Goal: Task Accomplishment & Management: Manage account settings

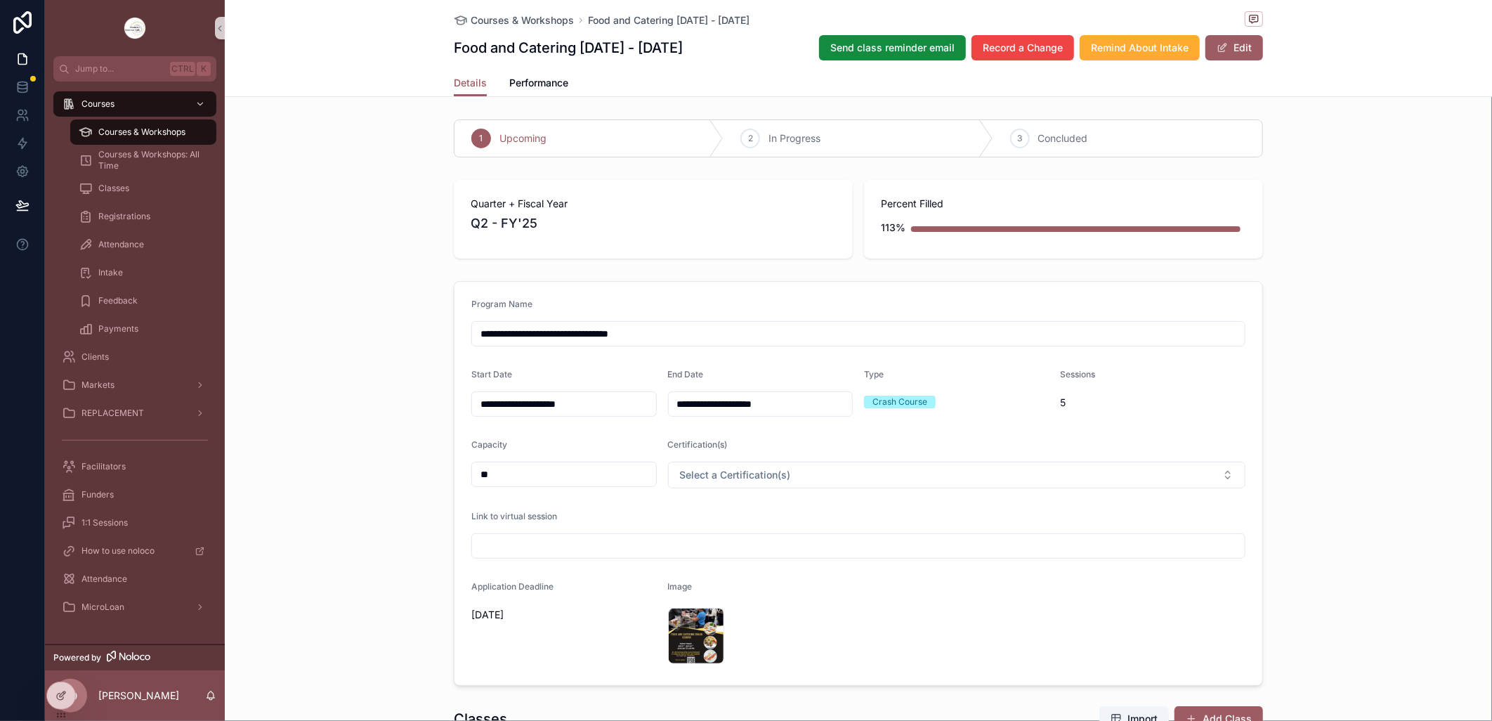
scroll to position [1092, 0]
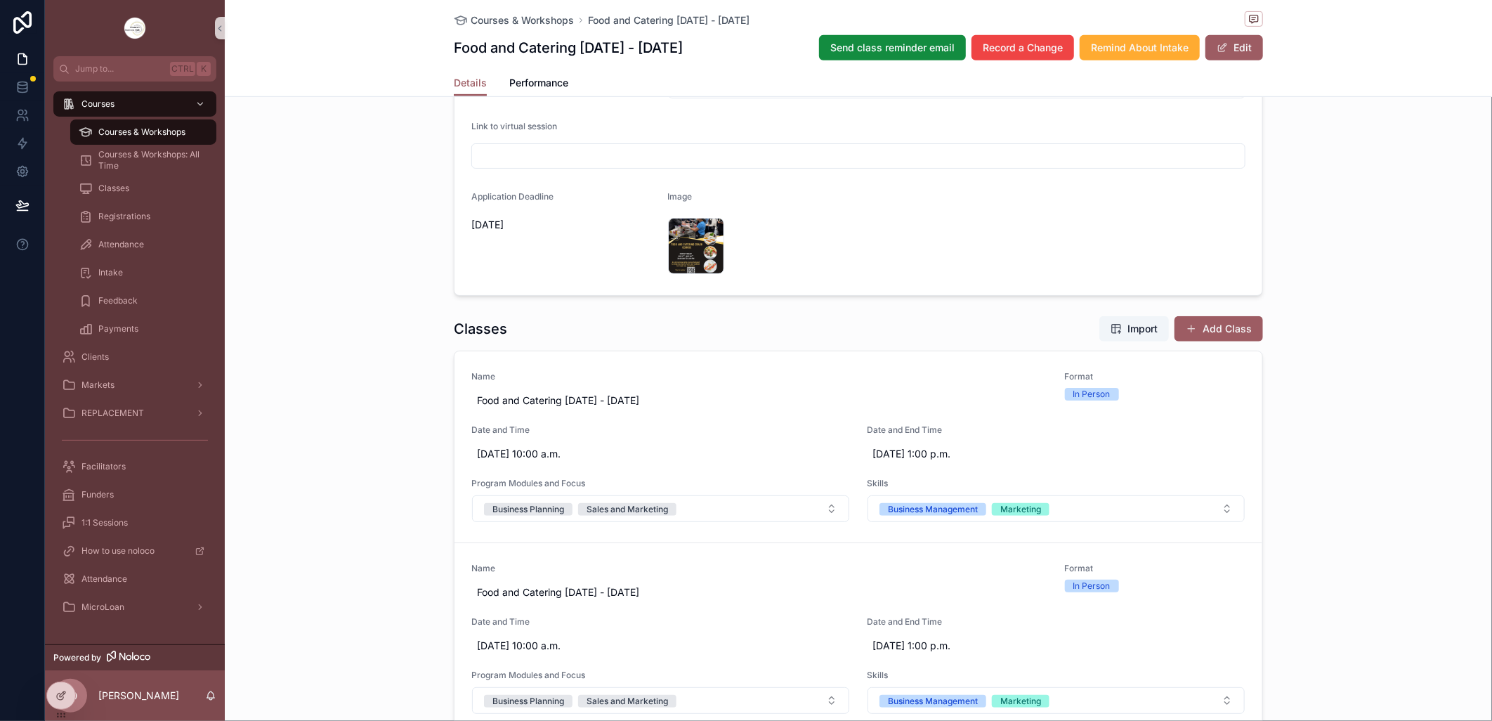
scroll to position [0, 0]
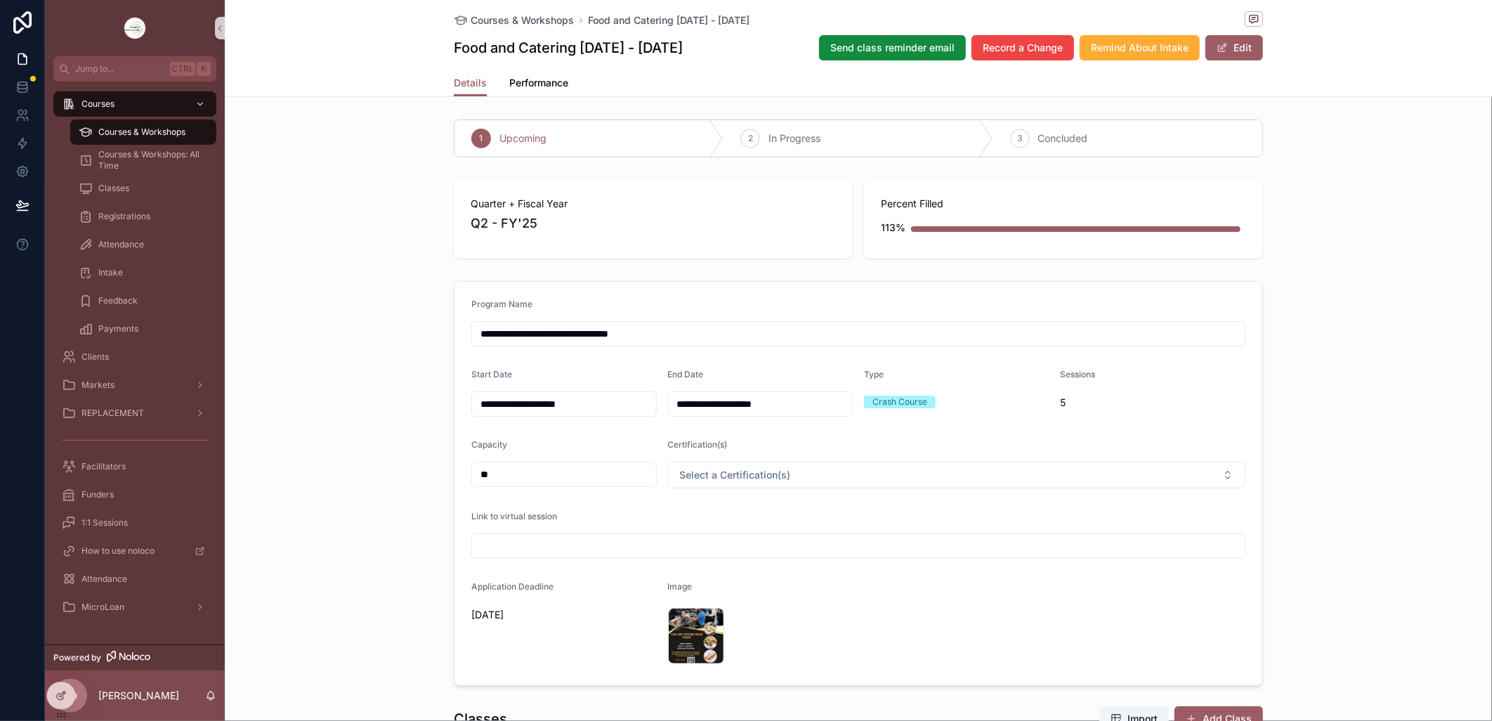
click at [152, 133] on span "Courses & Workshops" at bounding box center [141, 131] width 87 height 11
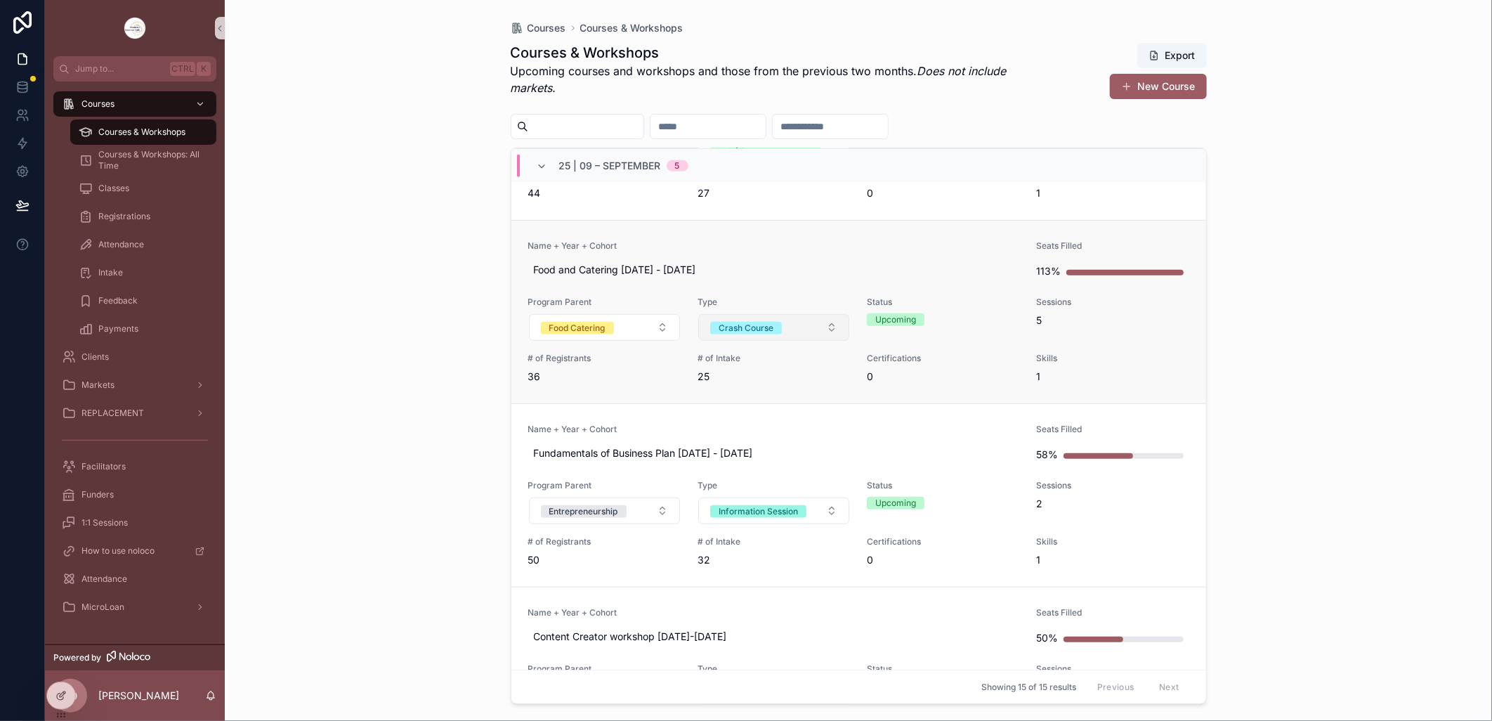
scroll to position [468, 0]
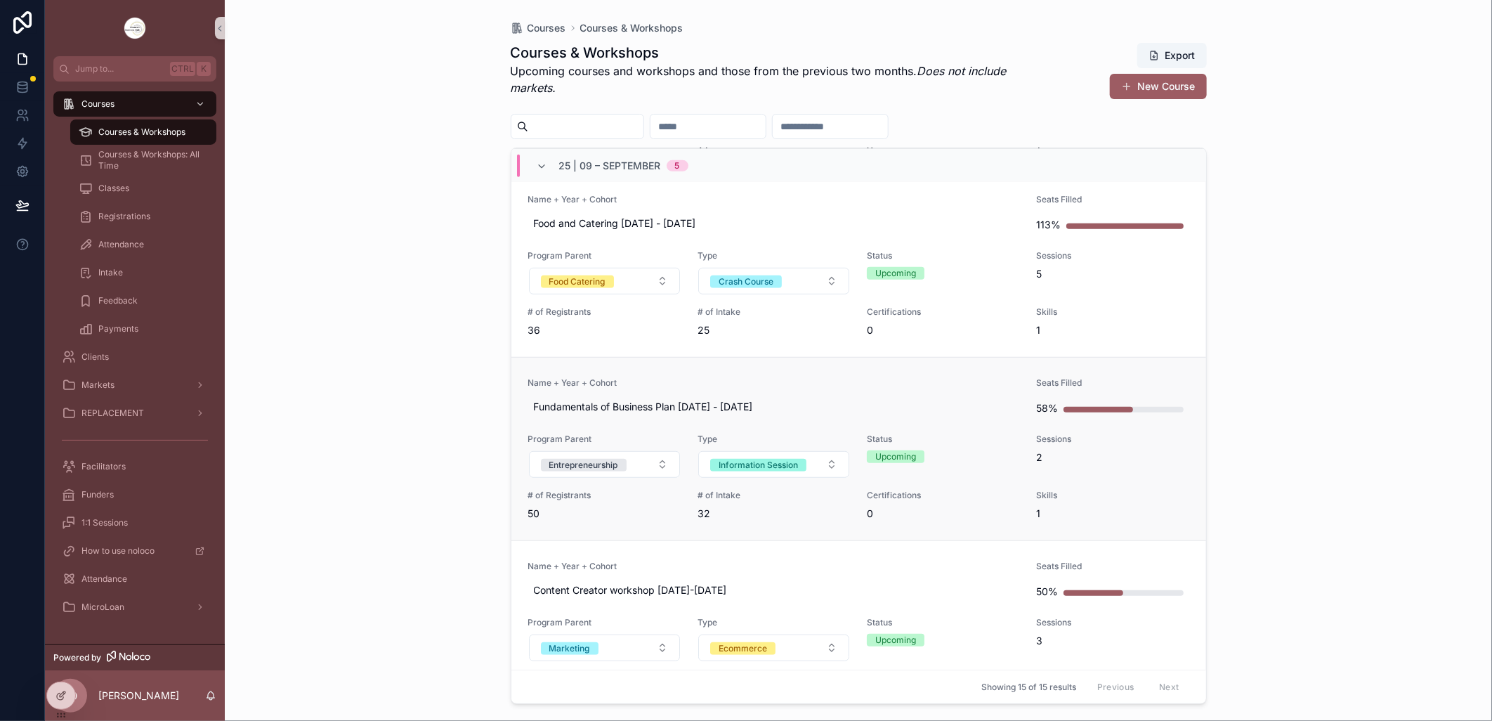
click at [731, 372] on link "Name + Year + Cohort Fundamentals of Business Plan [DATE] - [DATE] Seats Filled…" at bounding box center [858, 448] width 695 height 183
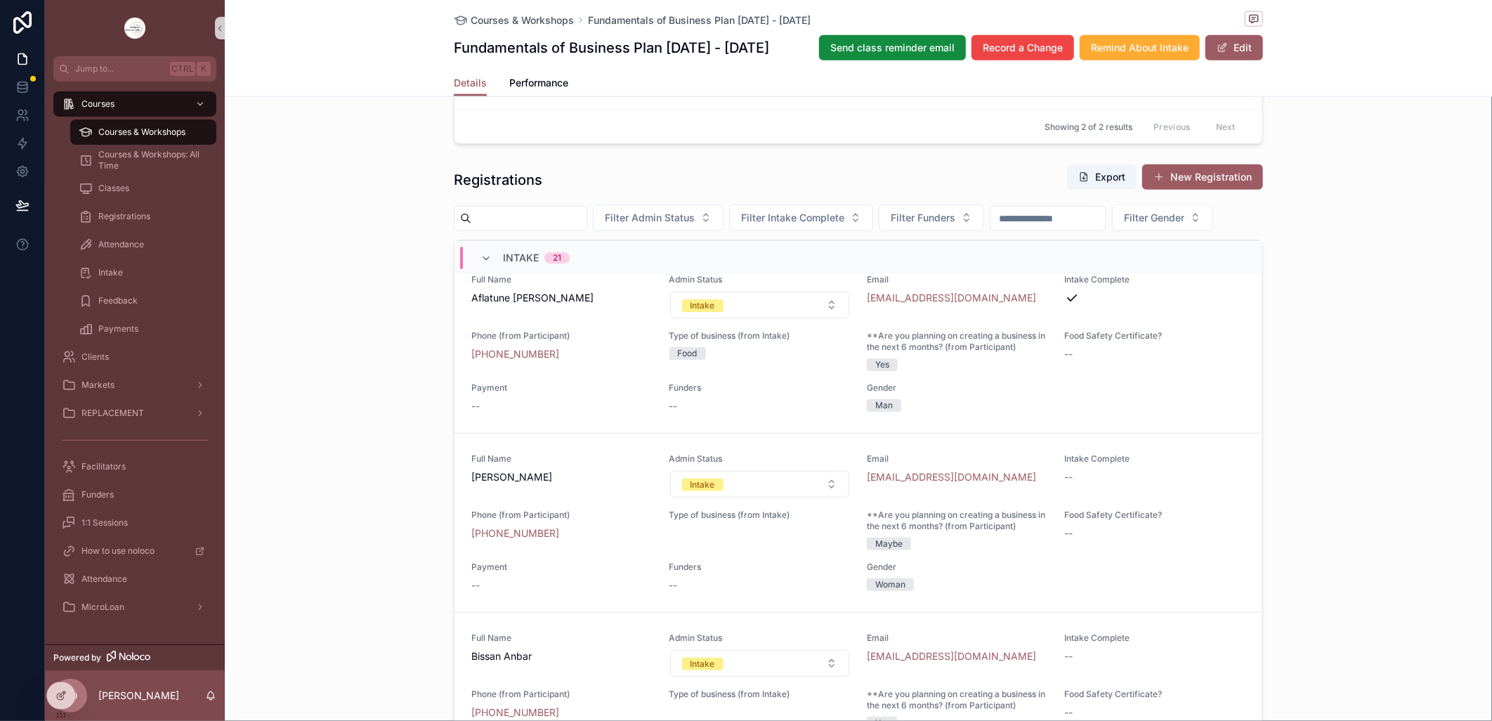
scroll to position [156, 0]
click at [822, 318] on button "Intake" at bounding box center [760, 304] width 180 height 27
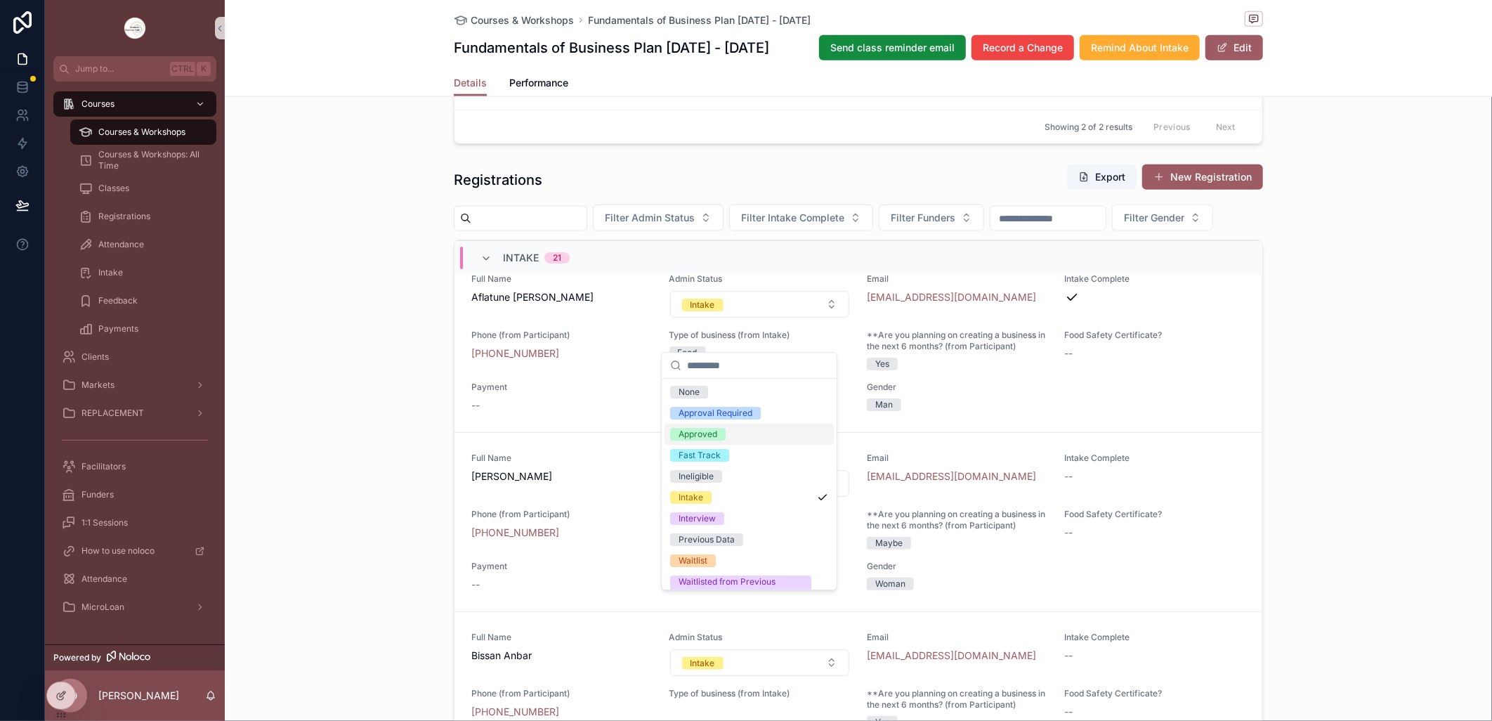
click at [722, 437] on span "Approved" at bounding box center [698, 434] width 56 height 13
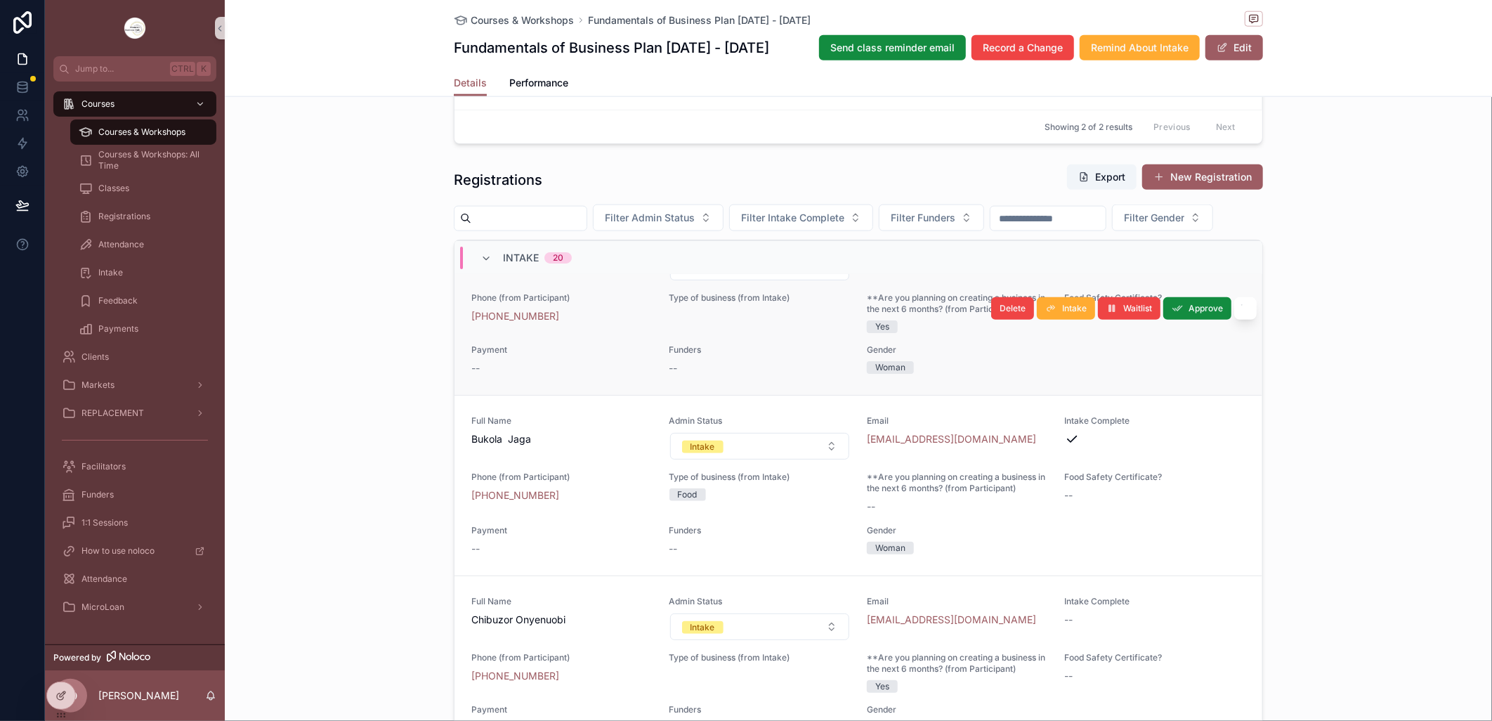
scroll to position [390, 0]
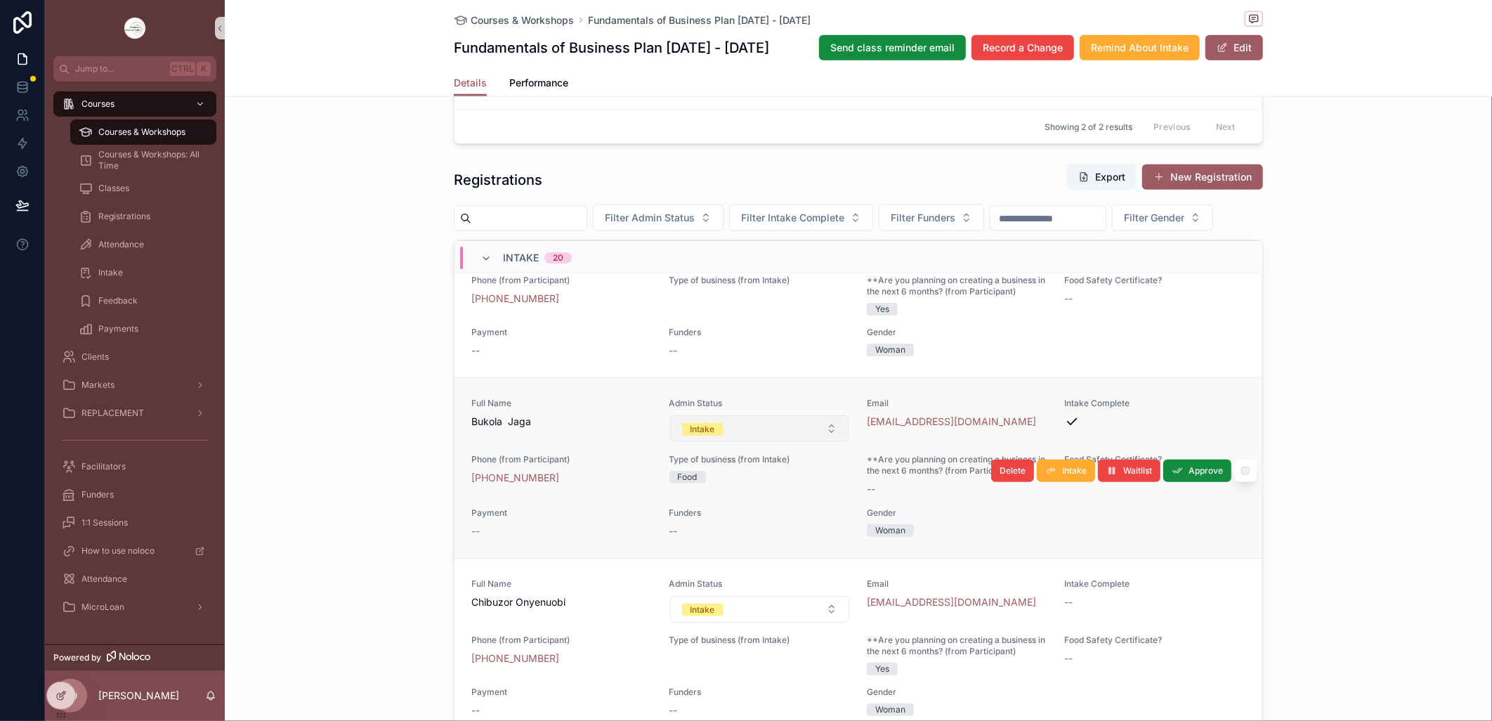
click at [816, 442] on button "Intake" at bounding box center [760, 428] width 180 height 27
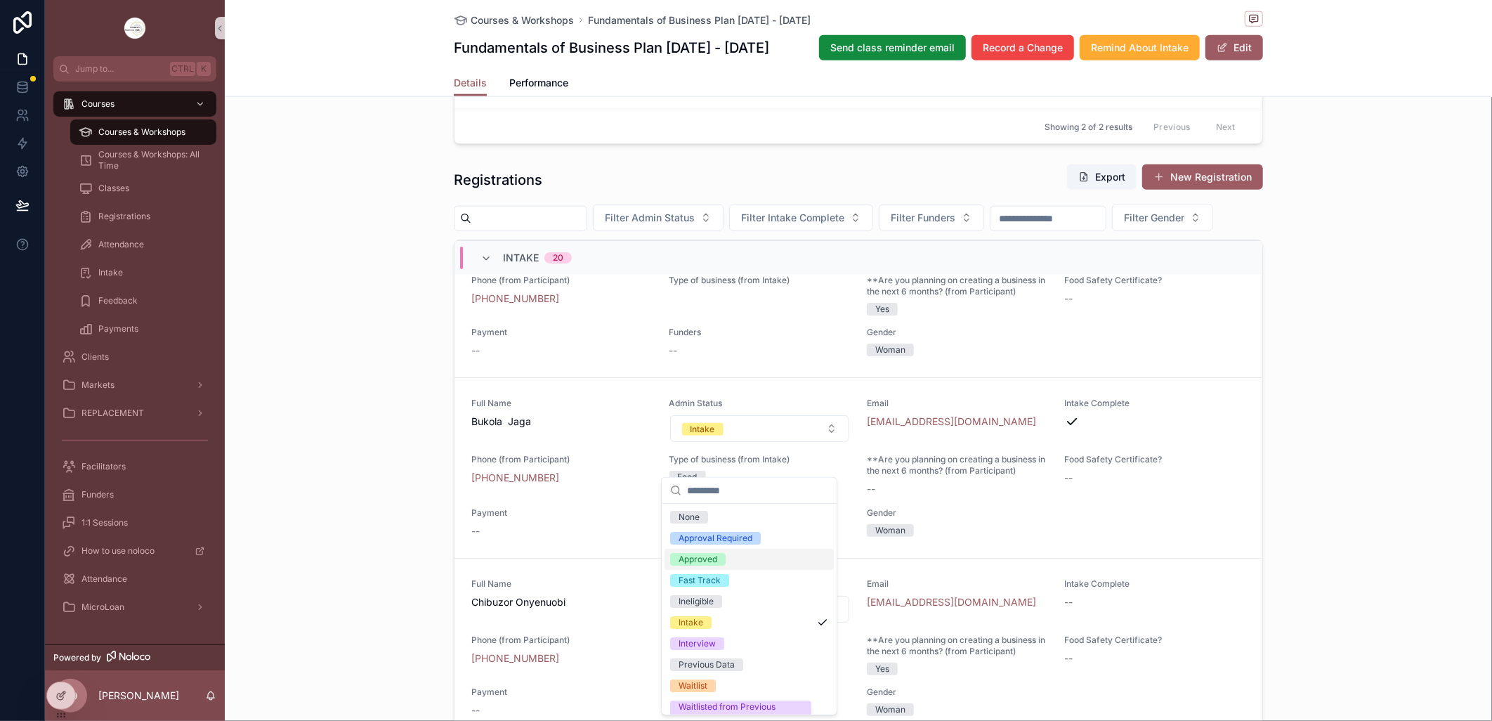
click at [731, 556] on div "Approved" at bounding box center [749, 559] width 169 height 21
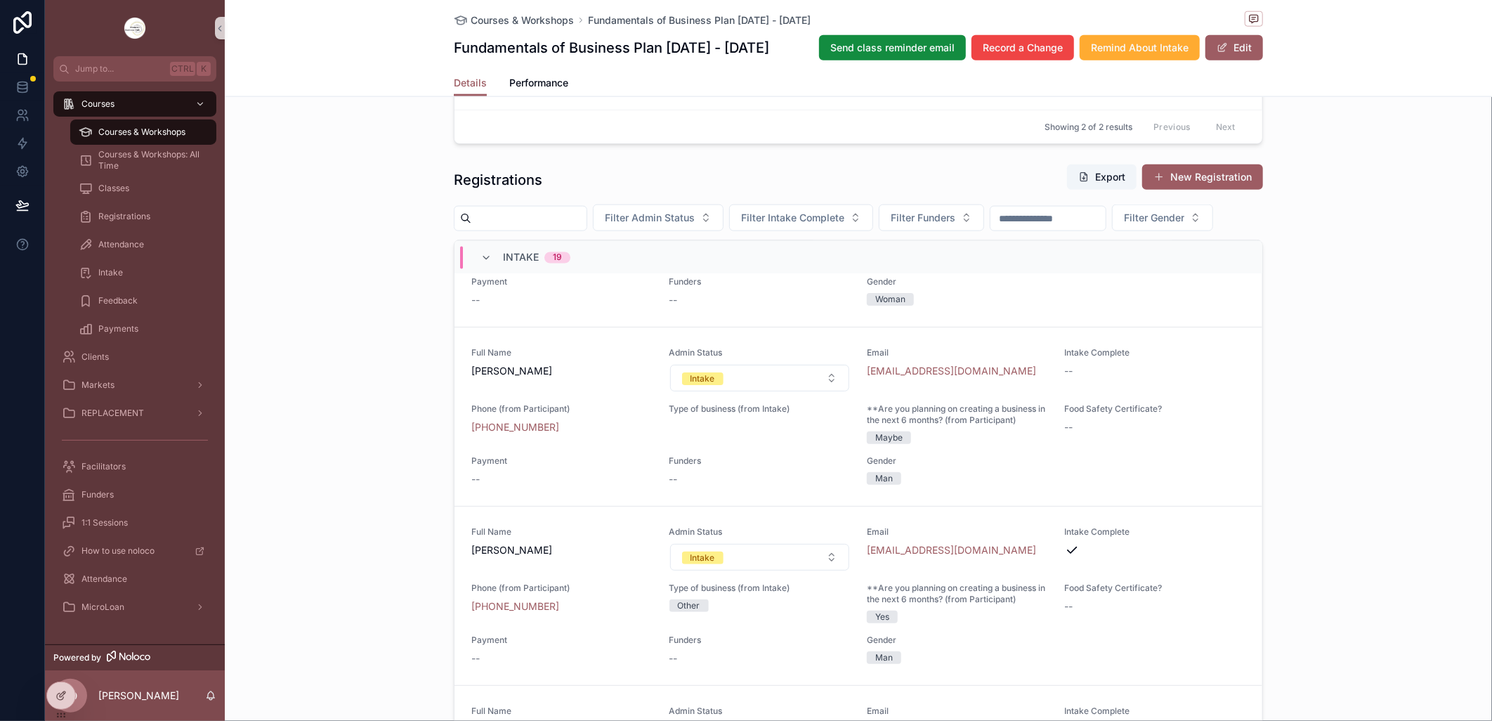
scroll to position [1873, 0]
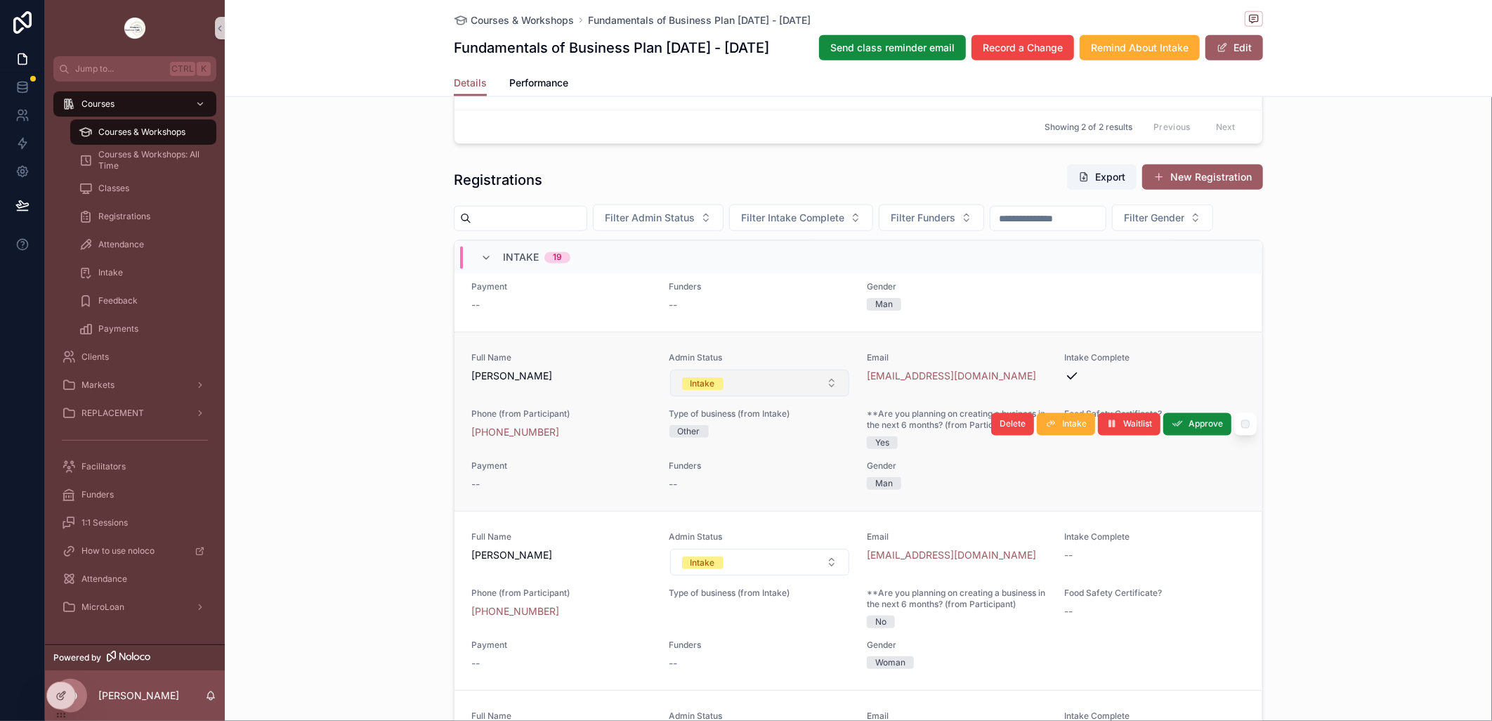
click at [820, 396] on button "Intake" at bounding box center [760, 383] width 180 height 27
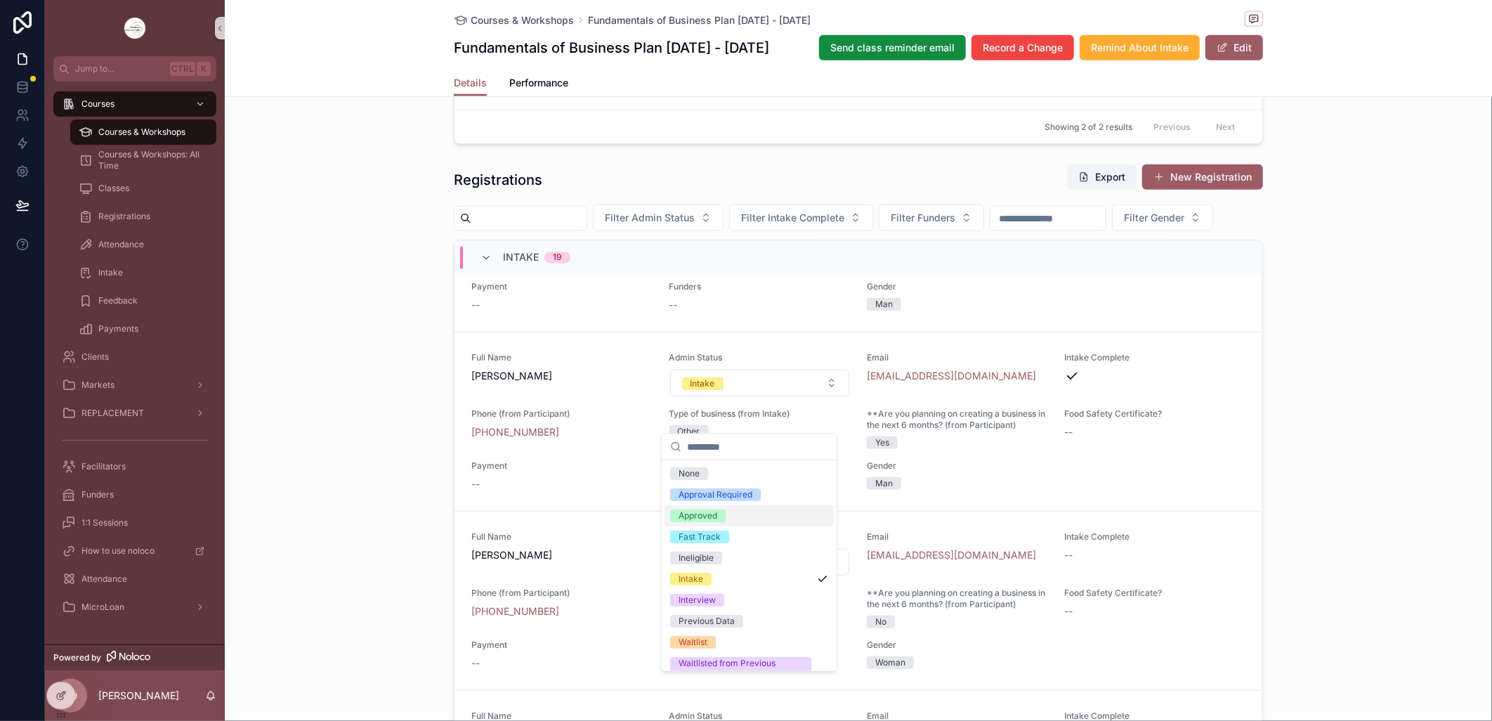
click at [715, 513] on div "Approved" at bounding box center [698, 515] width 39 height 13
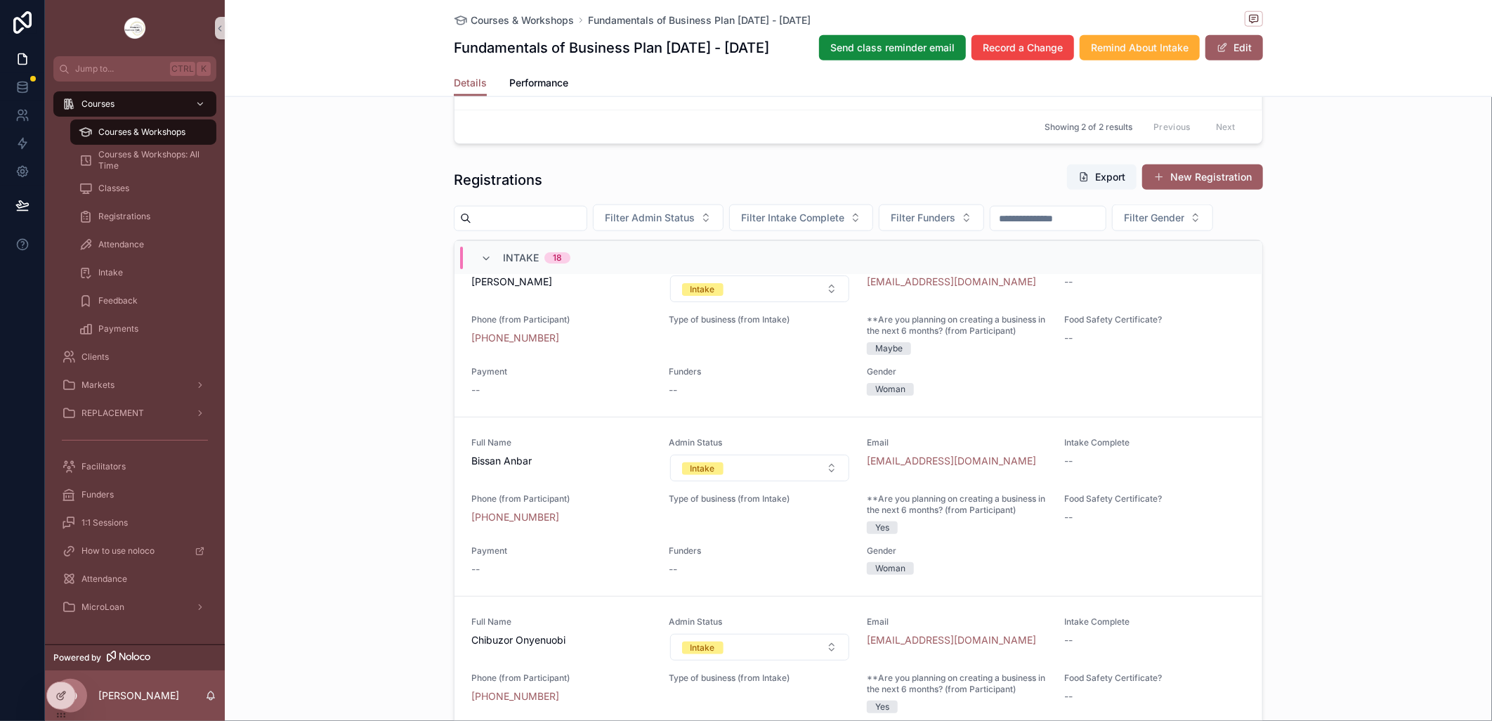
scroll to position [0, 0]
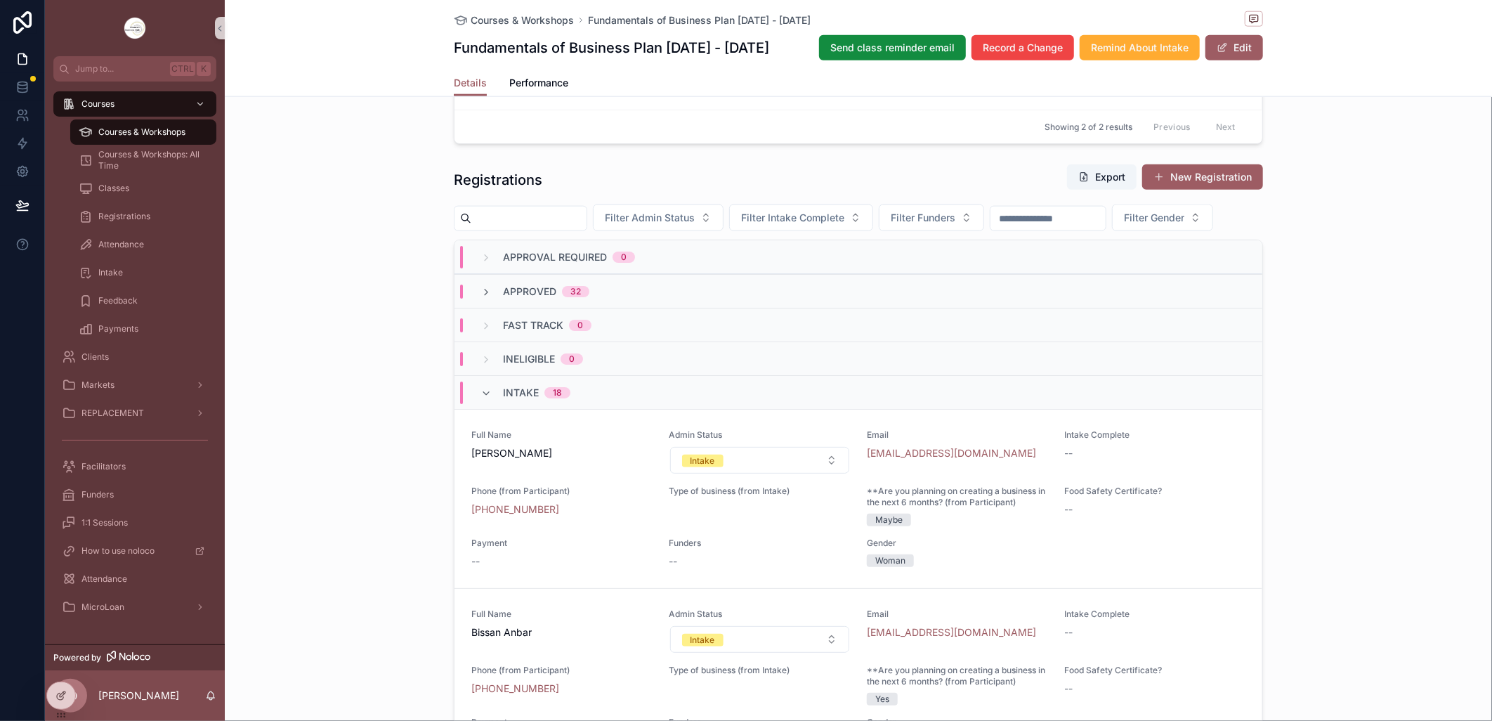
click at [164, 133] on span "Courses & Workshops" at bounding box center [141, 131] width 87 height 11
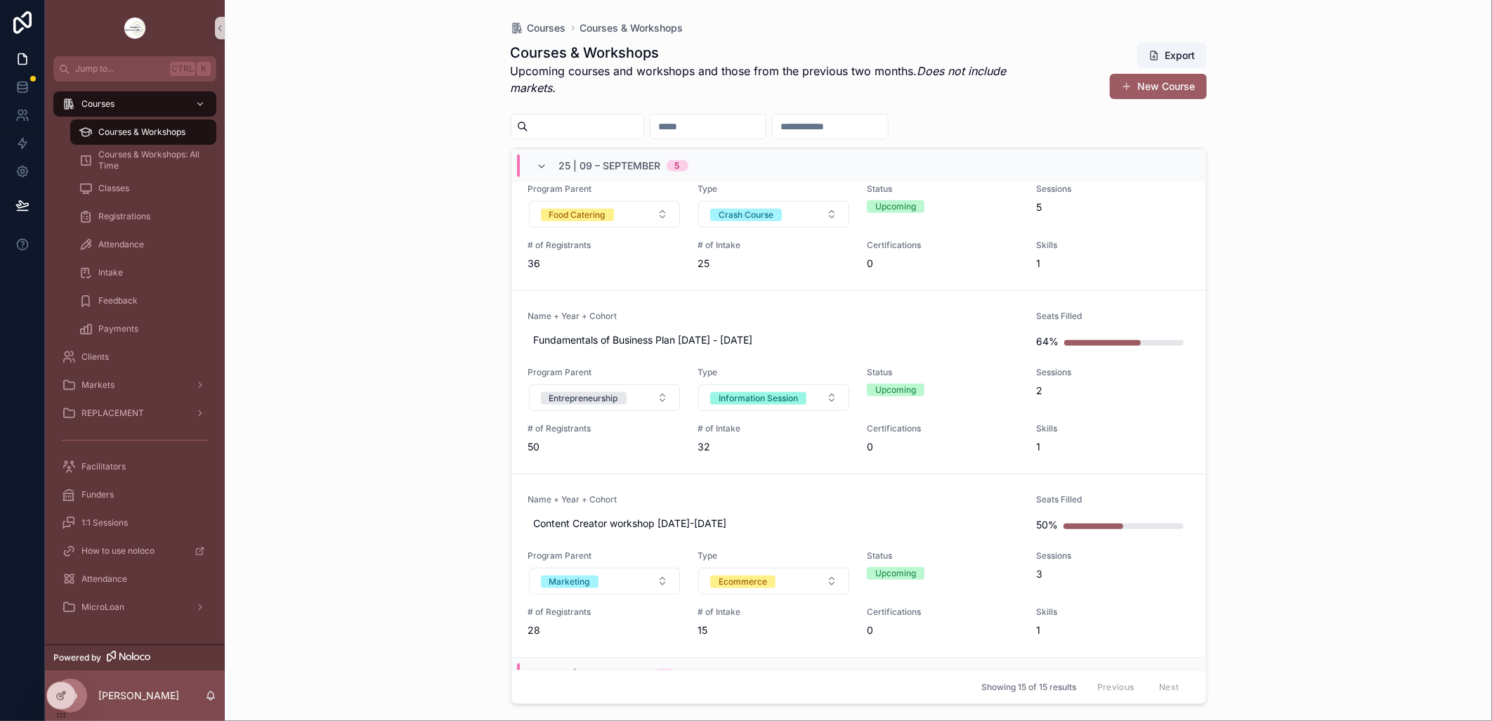
scroll to position [624, 0]
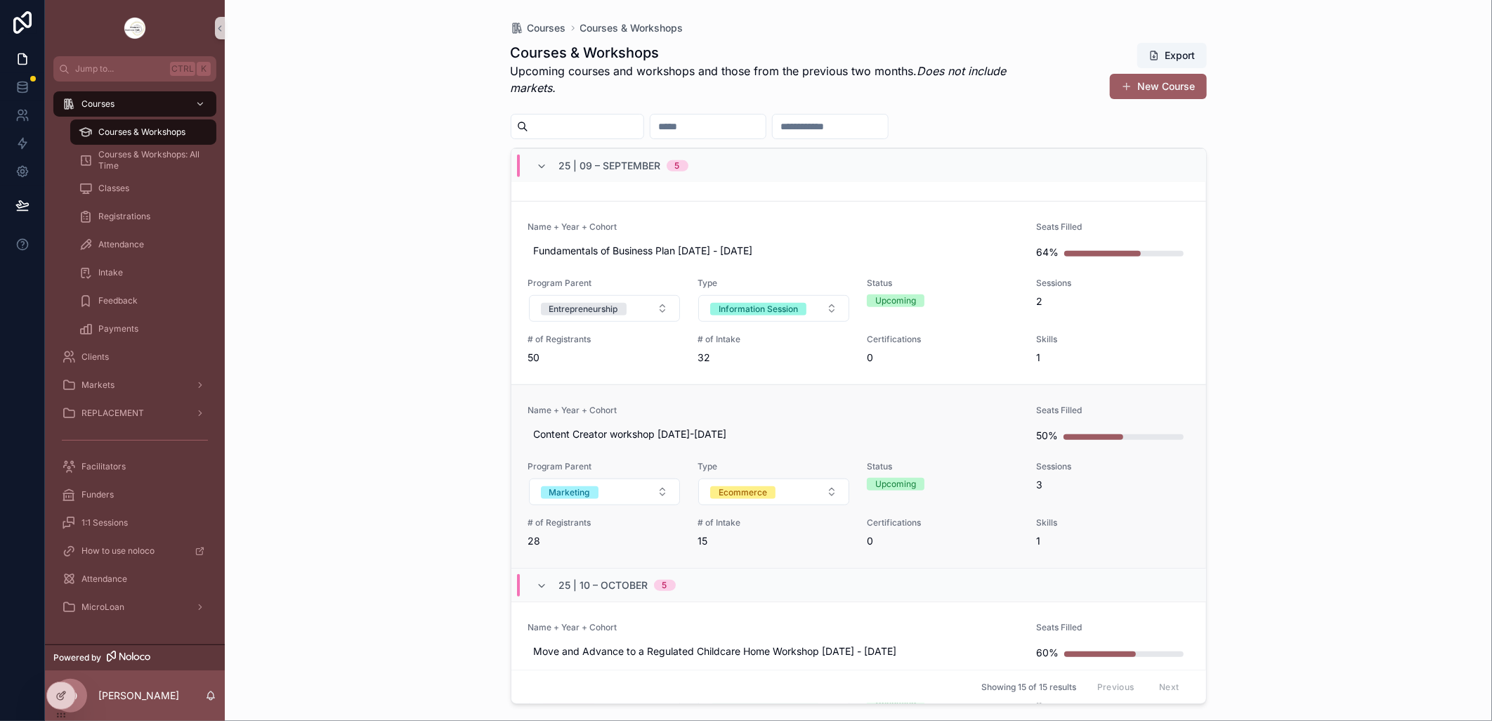
click at [830, 412] on span "Name + Year + Cohort" at bounding box center [774, 410] width 492 height 11
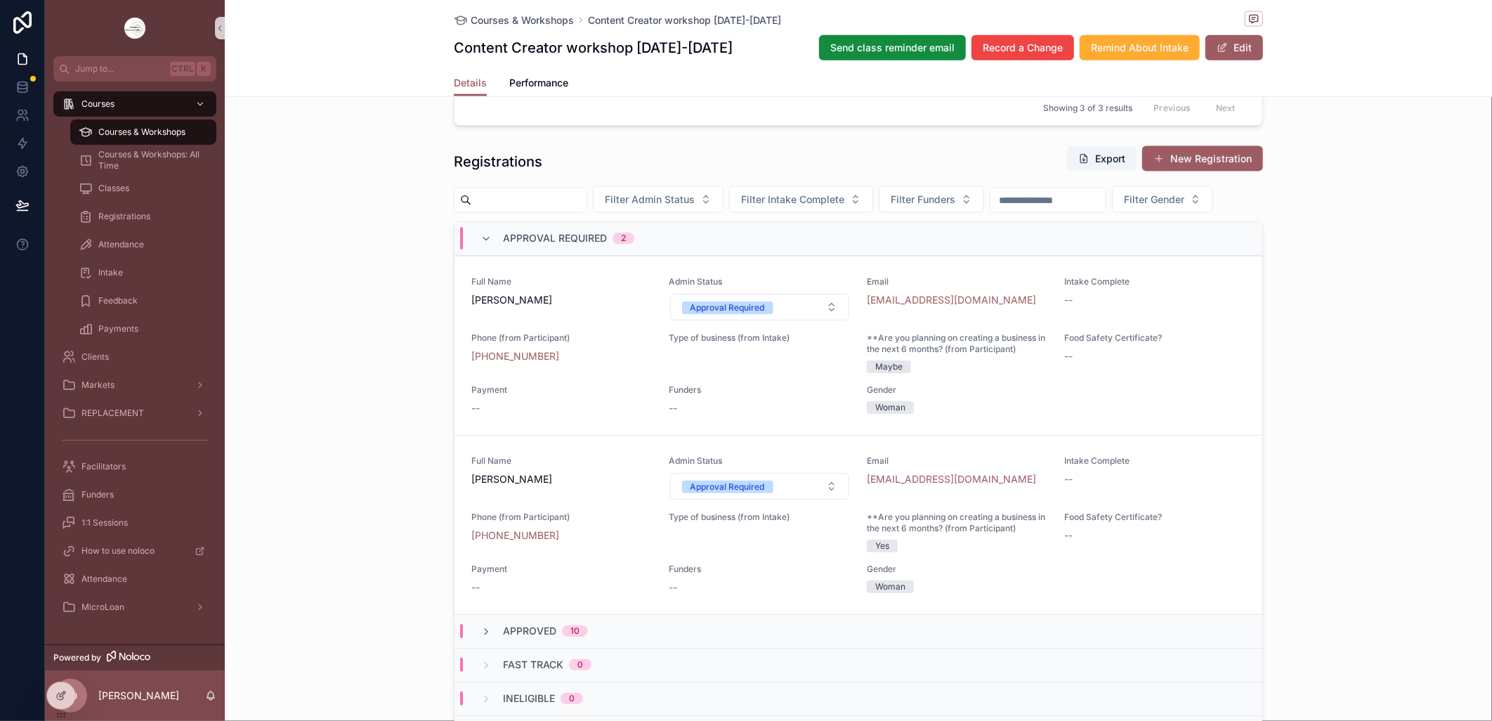
scroll to position [1248, 0]
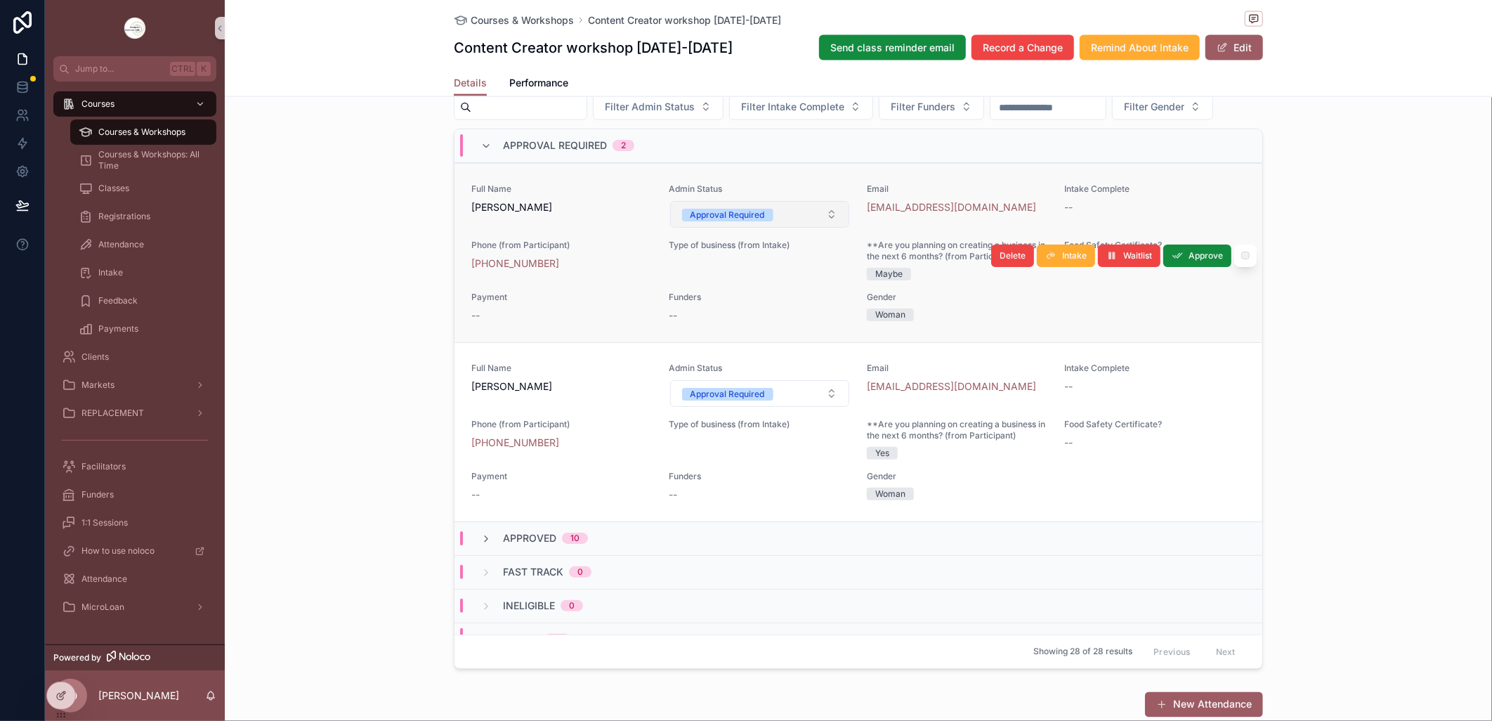
click at [820, 228] on button "Approval Required" at bounding box center [760, 214] width 180 height 27
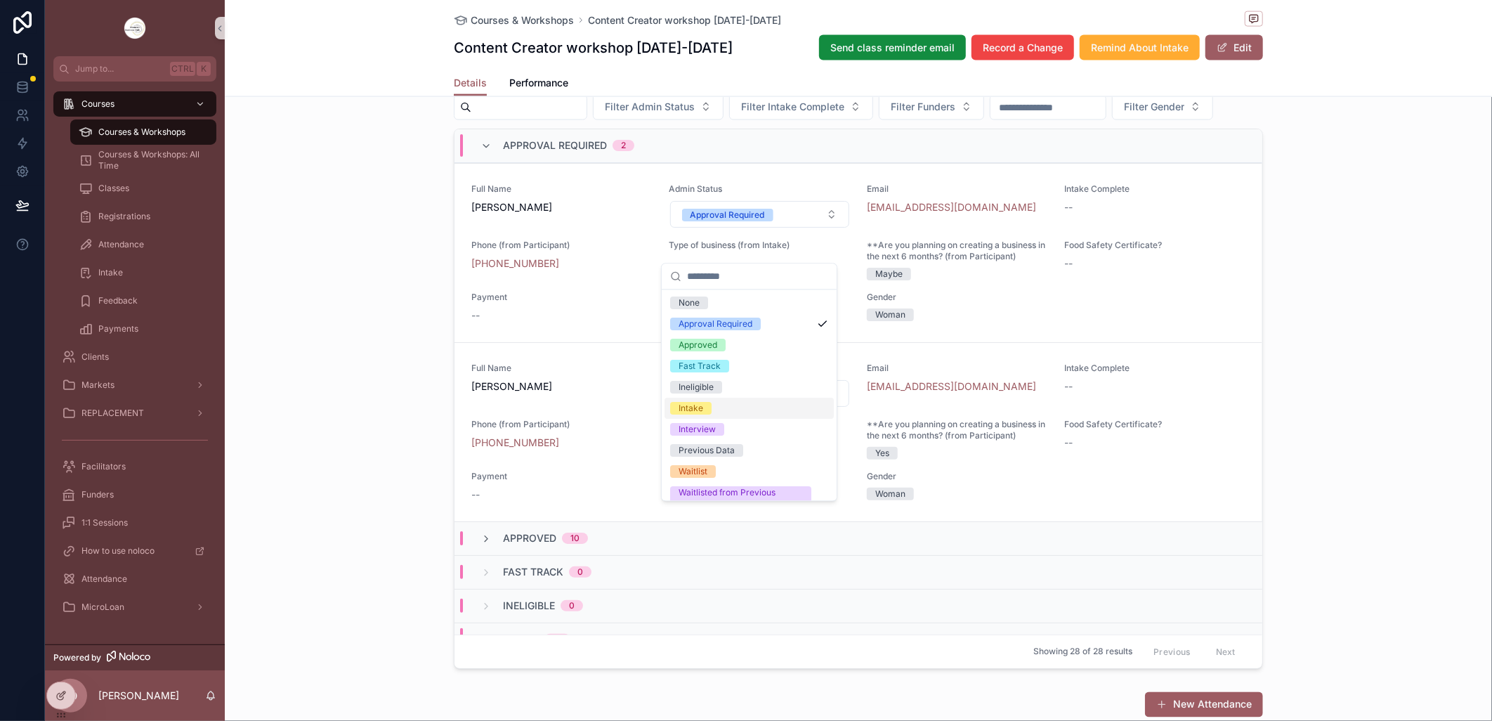
click at [710, 407] on span "Intake" at bounding box center [690, 408] width 41 height 13
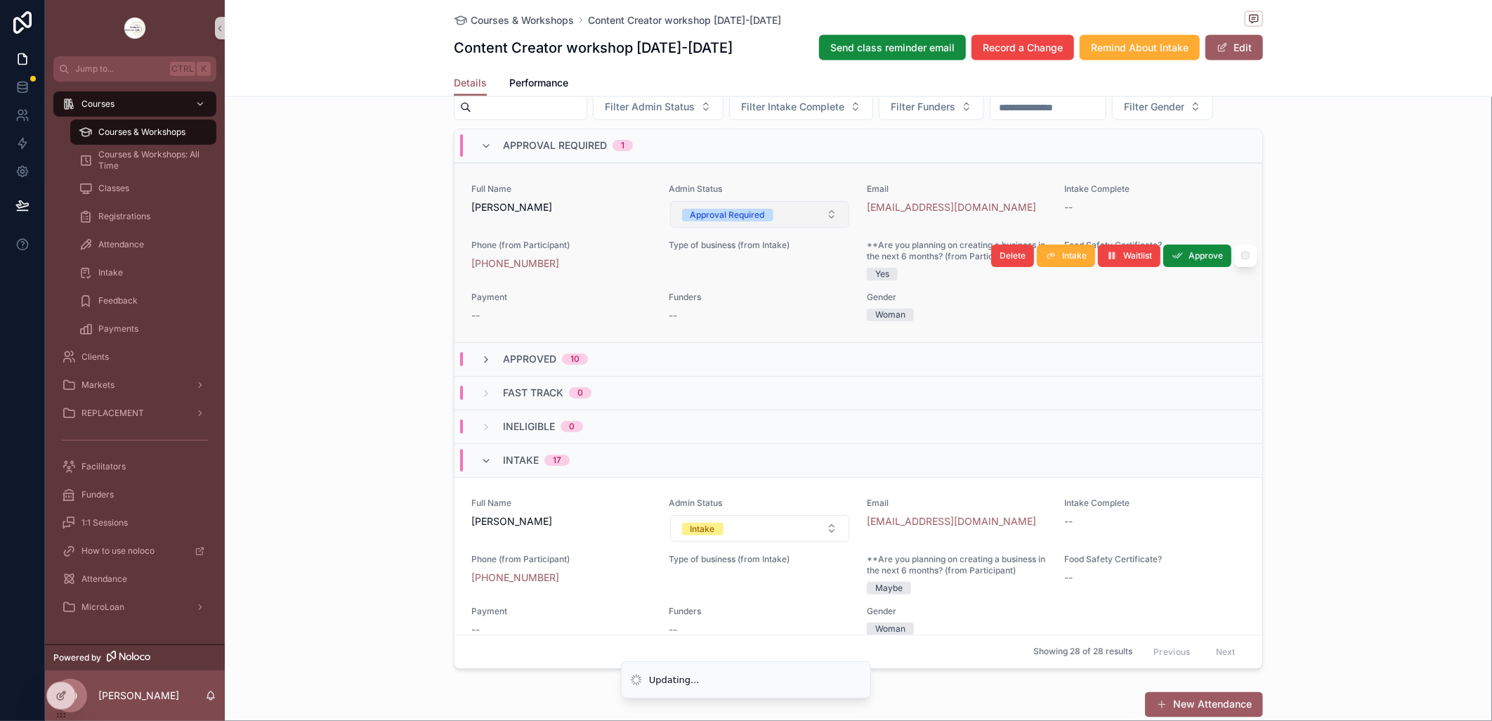
click at [819, 228] on button "Approval Required" at bounding box center [760, 214] width 180 height 27
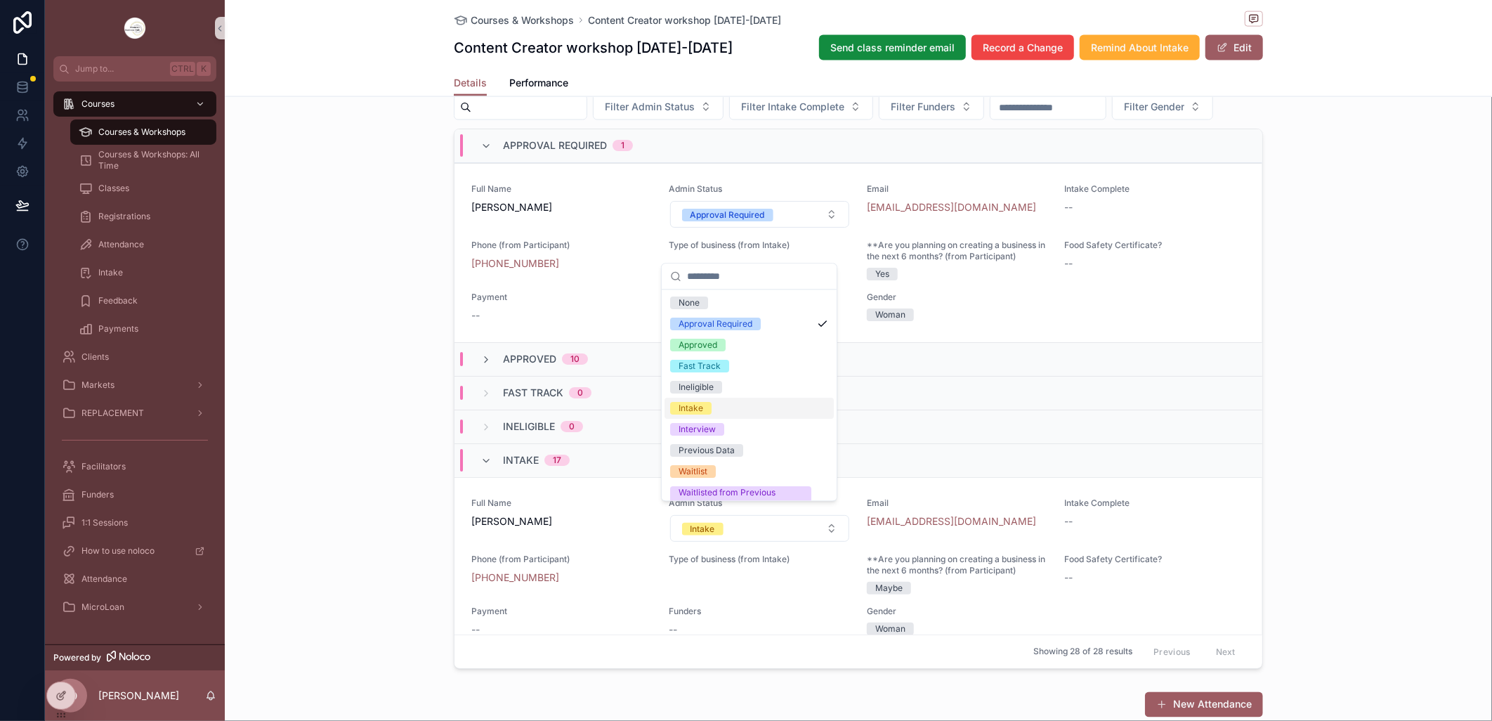
click at [707, 411] on span "Intake" at bounding box center [690, 408] width 41 height 13
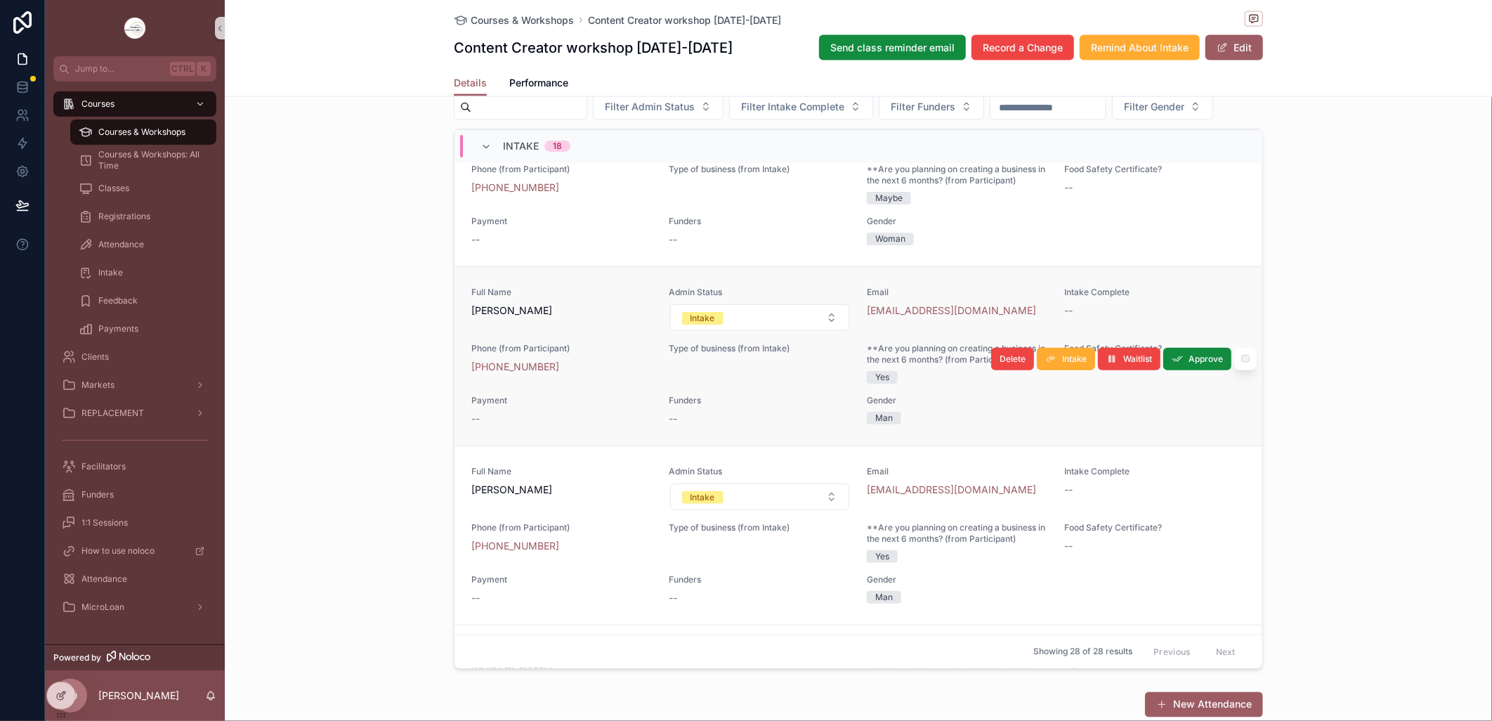
scroll to position [703, 0]
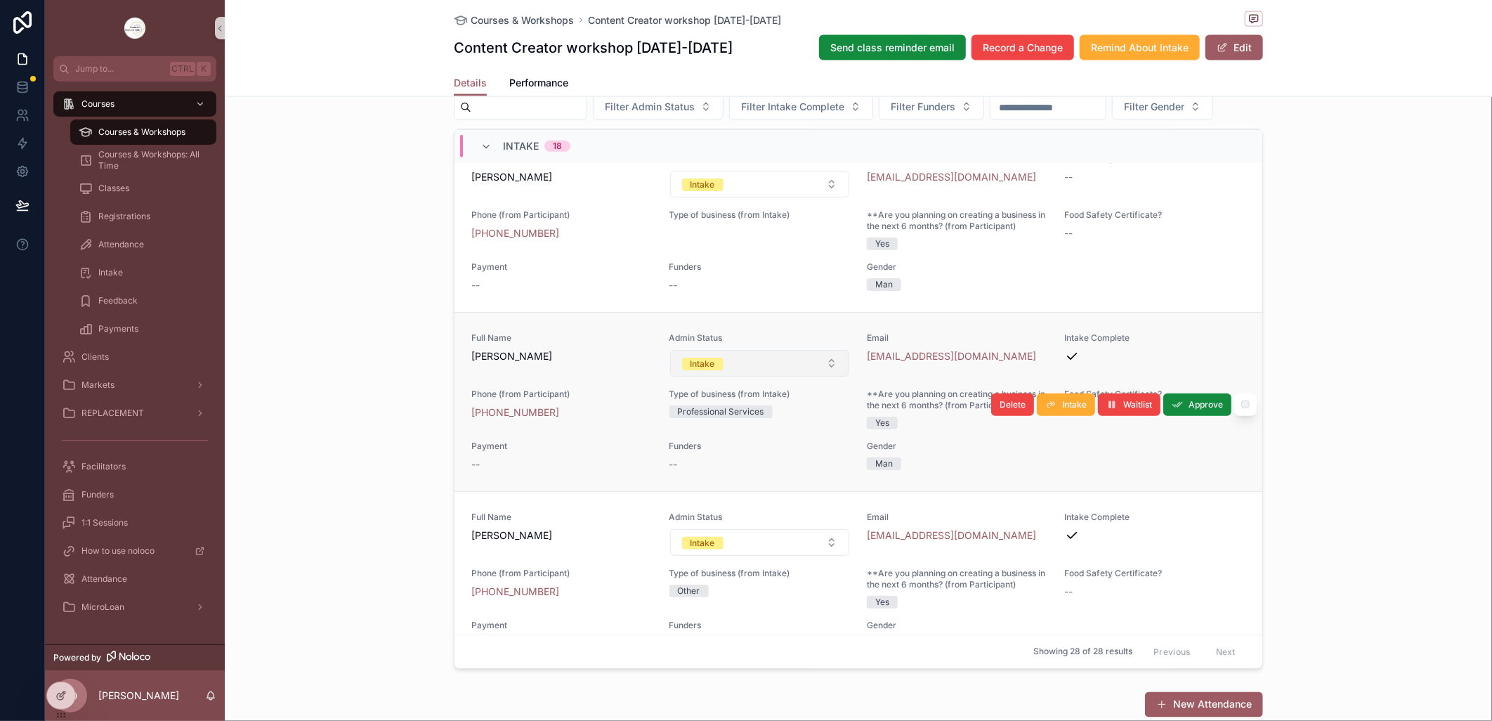
click at [820, 377] on button "Intake" at bounding box center [760, 363] width 180 height 27
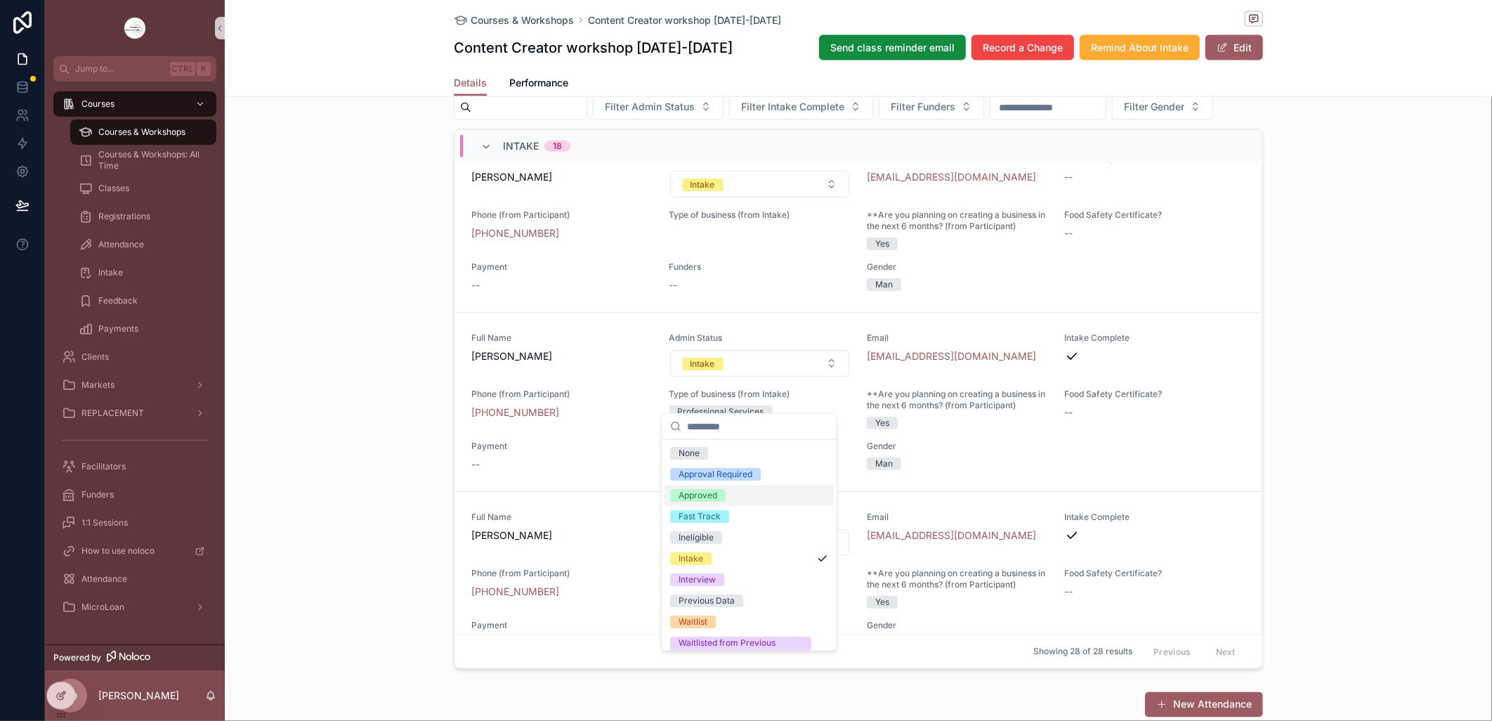
click at [740, 494] on div "Approved" at bounding box center [749, 495] width 169 height 21
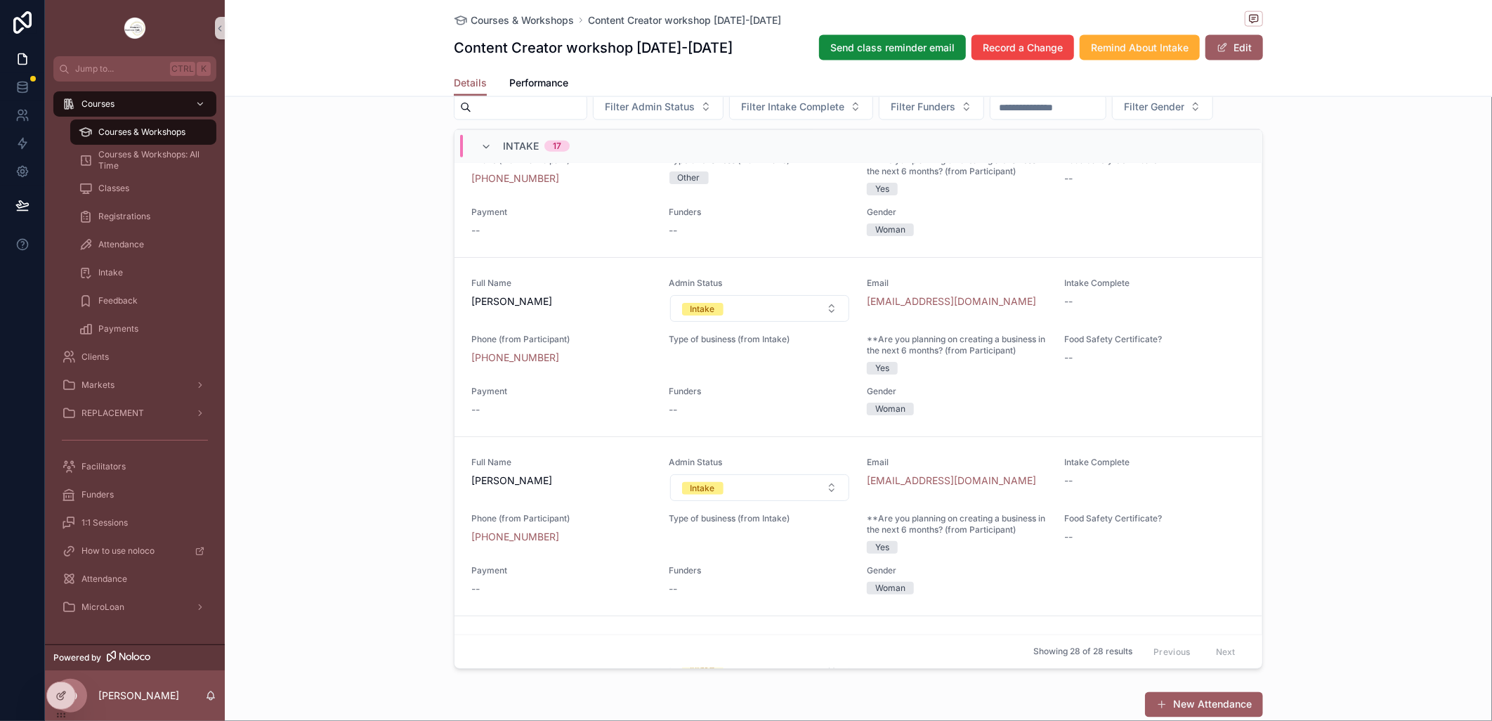
scroll to position [781, 0]
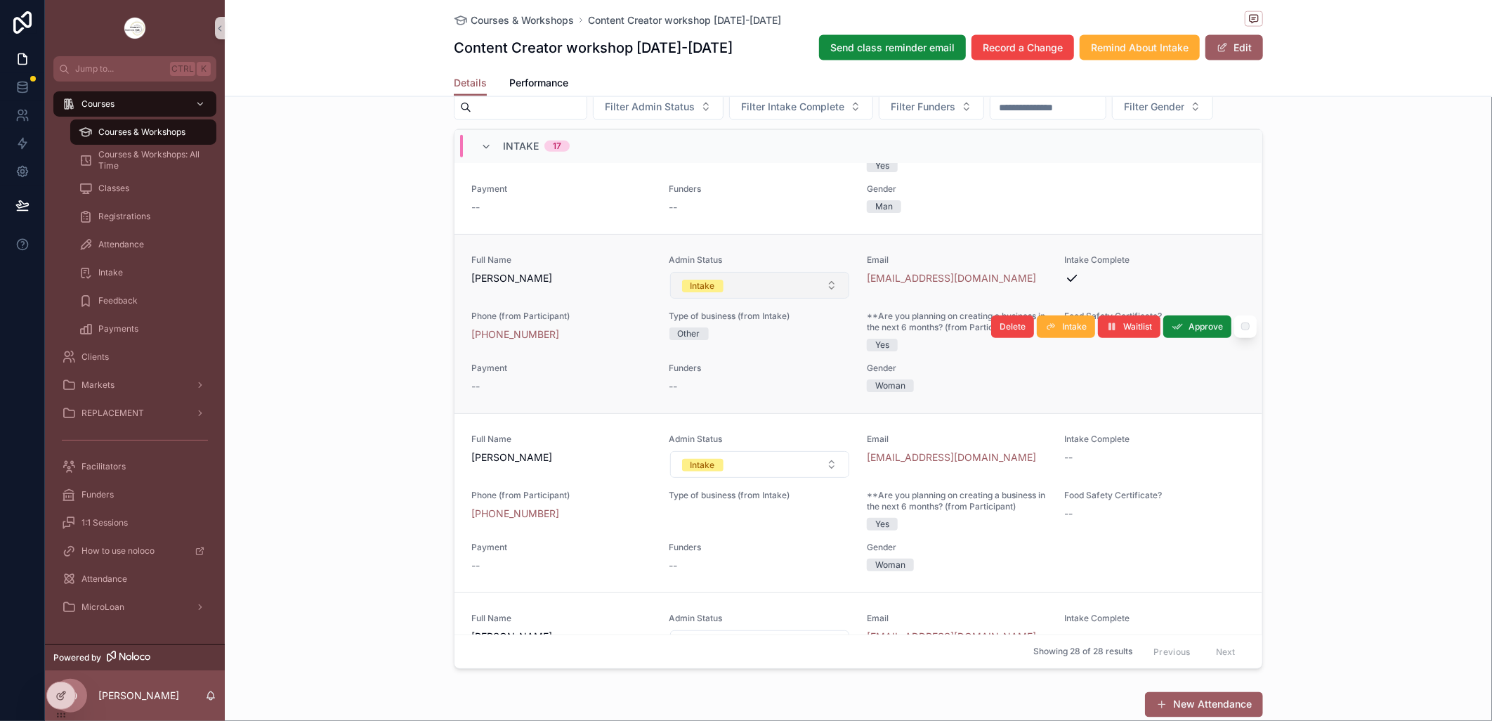
click at [818, 299] on button "Intake" at bounding box center [760, 285] width 180 height 27
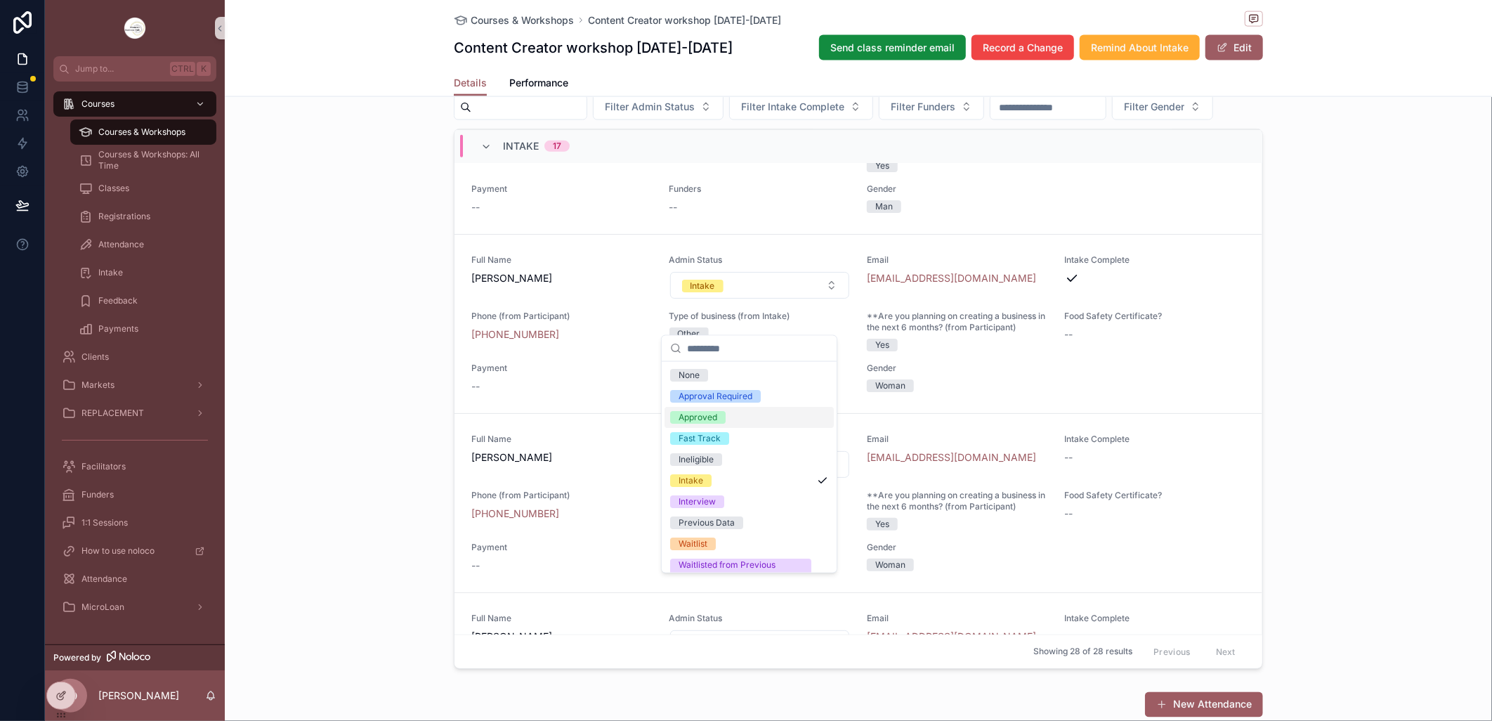
click at [719, 411] on span "Approved" at bounding box center [698, 417] width 56 height 13
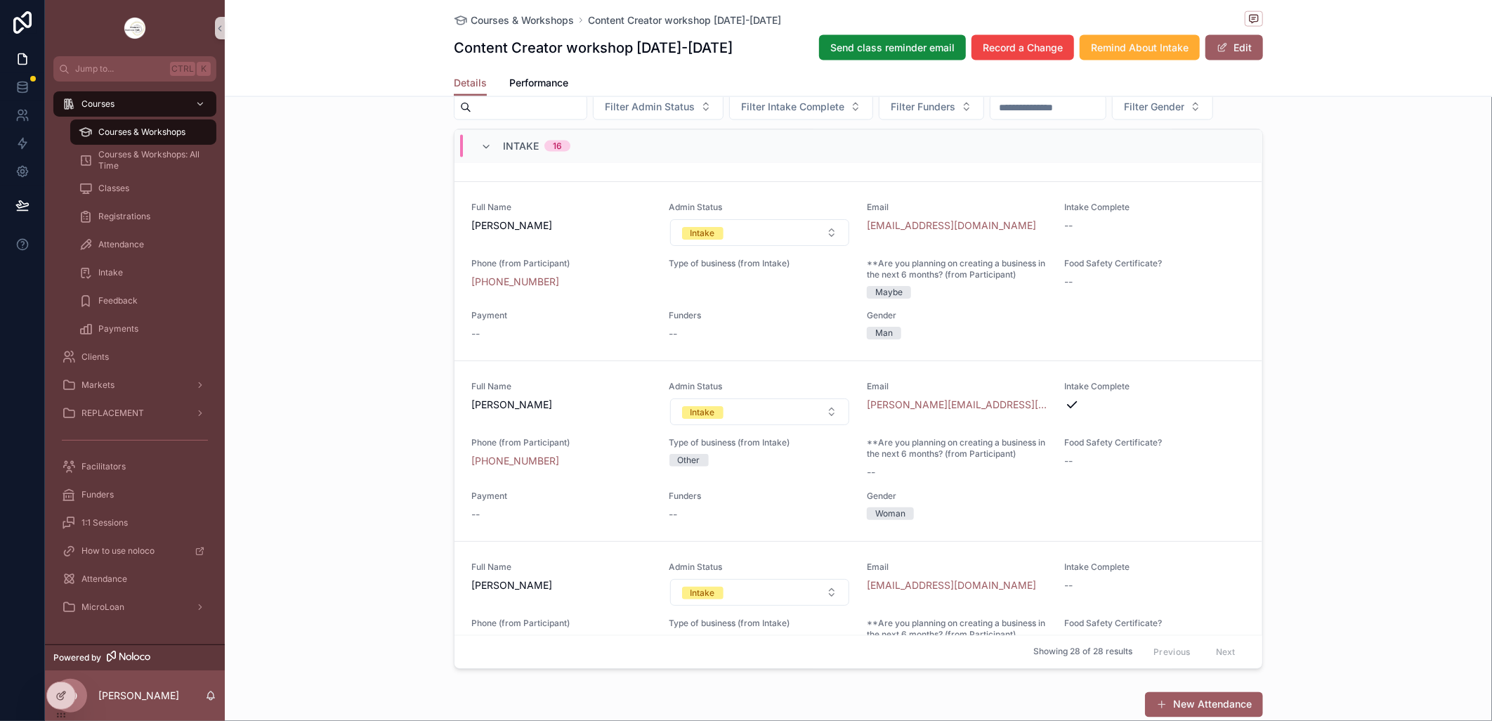
scroll to position [1639, 0]
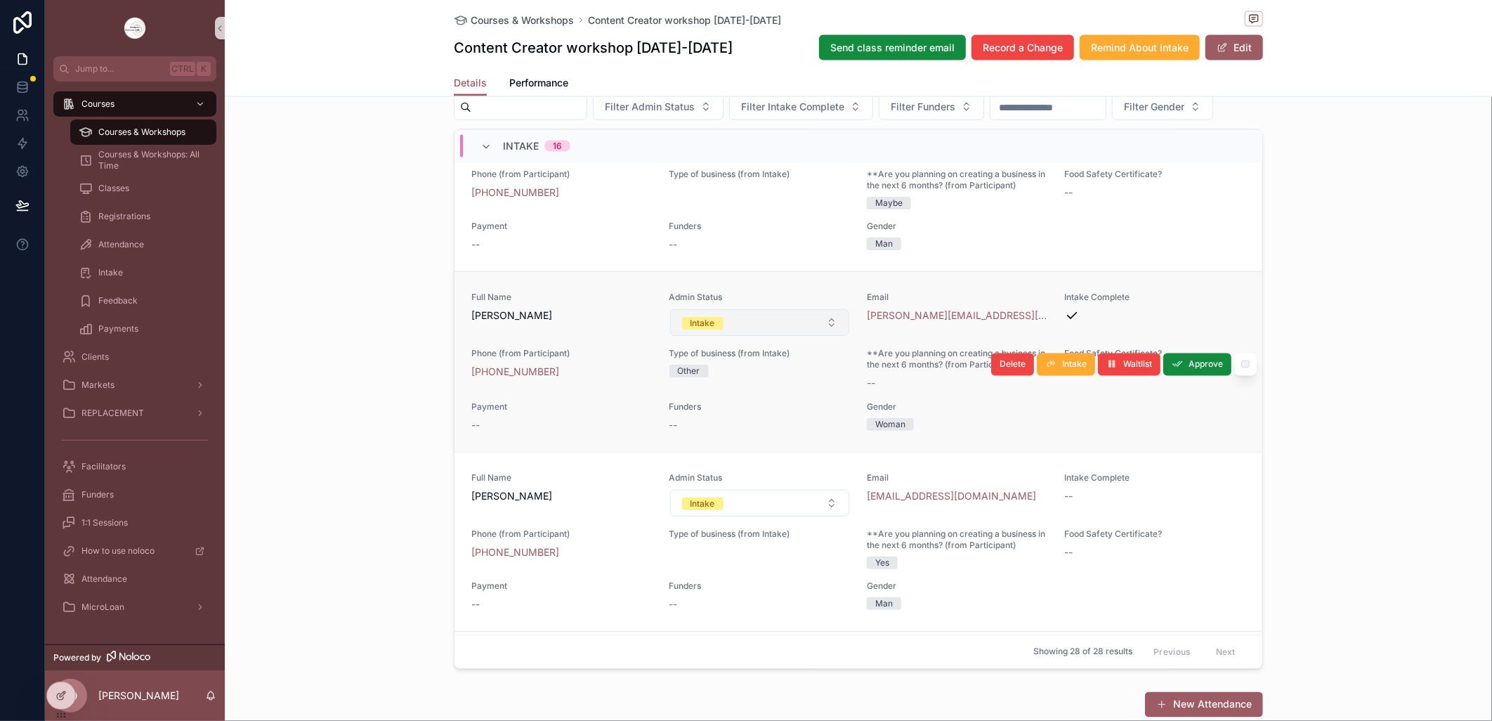
click at [820, 336] on button "Intake" at bounding box center [760, 322] width 180 height 27
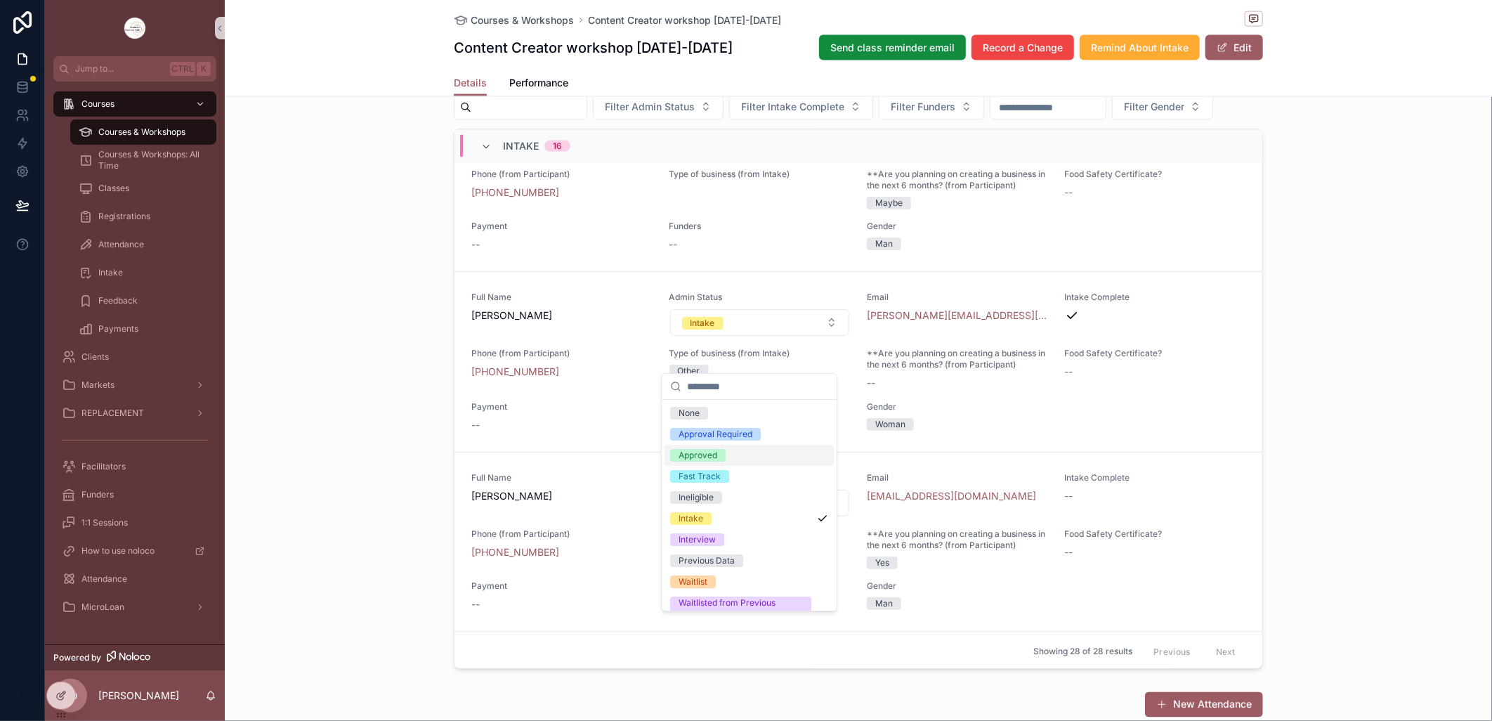
click at [724, 454] on span "Approved" at bounding box center [698, 455] width 56 height 13
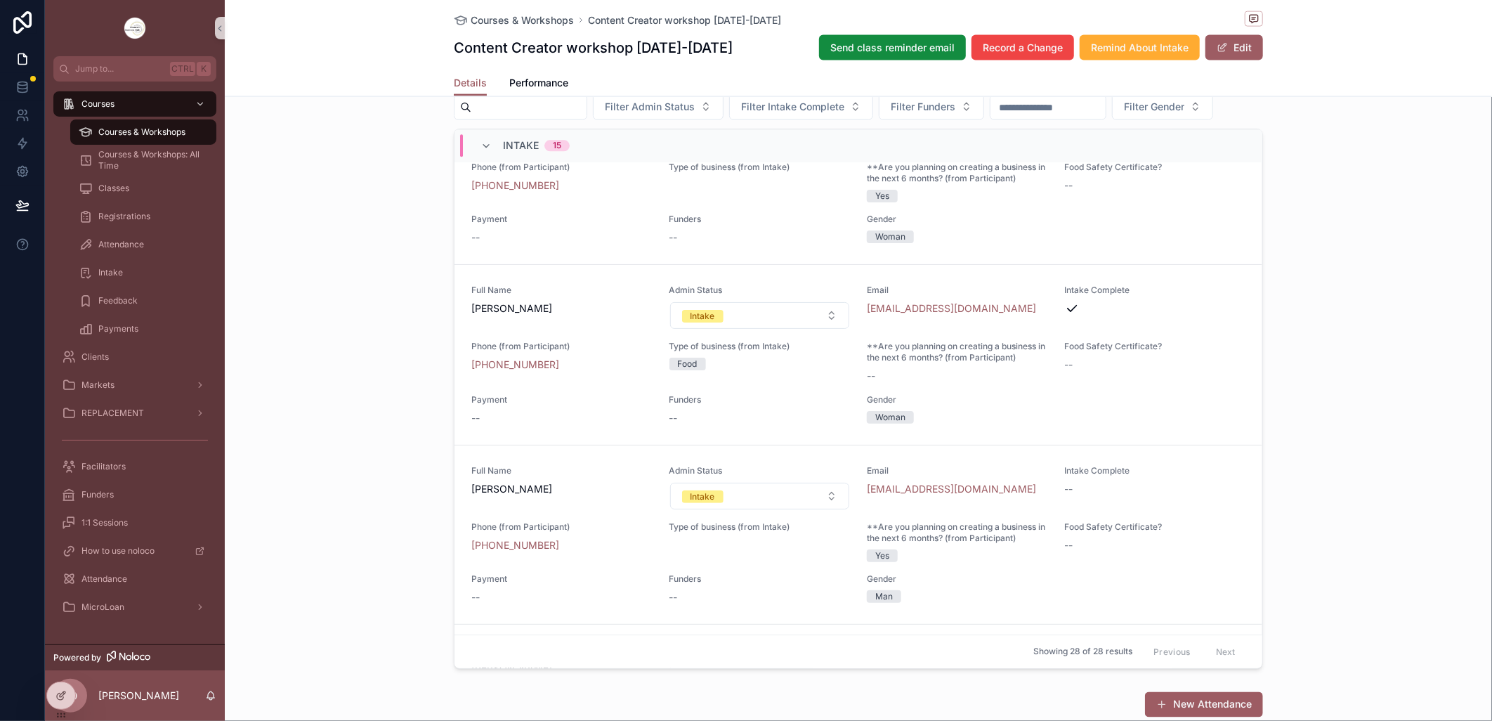
scroll to position [2186, 0]
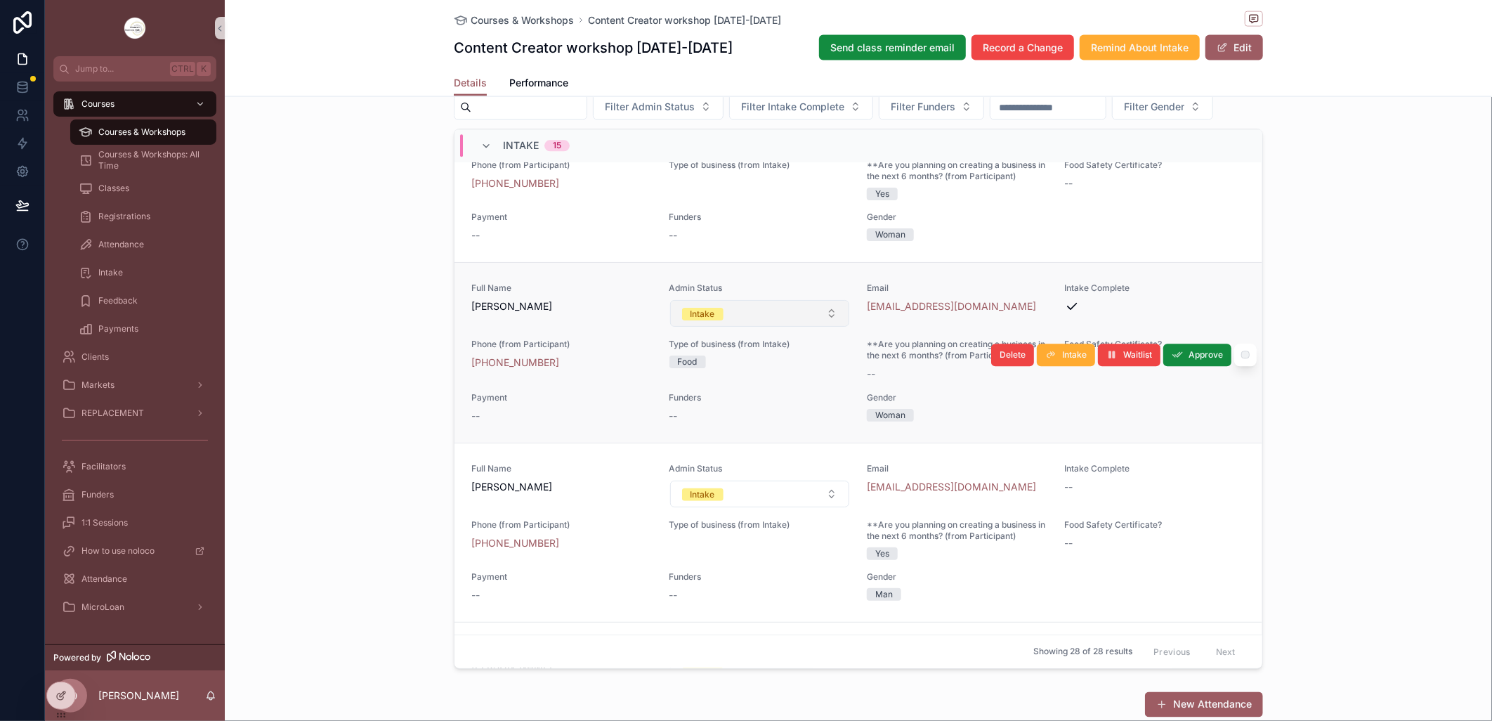
click at [821, 327] on button "Intake" at bounding box center [760, 313] width 180 height 27
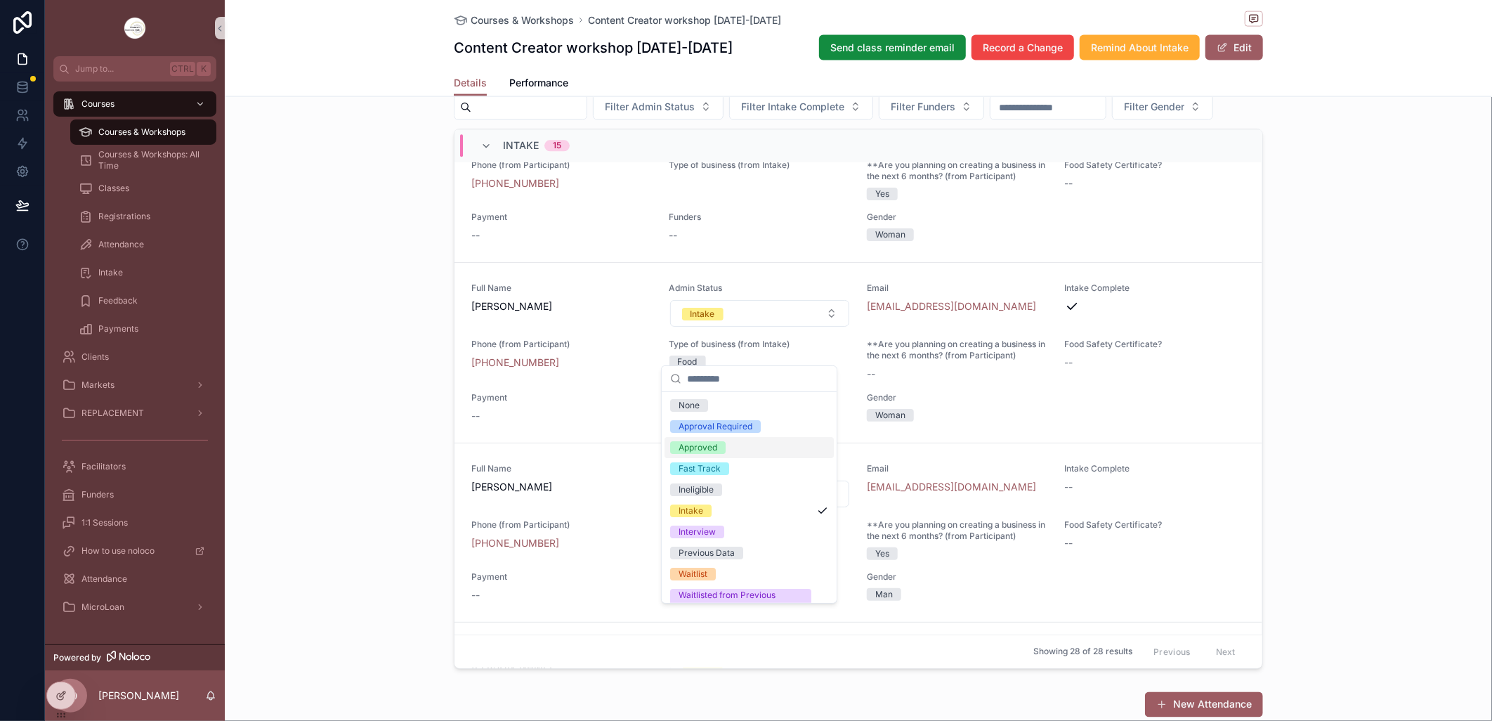
click at [711, 447] on div "Approved" at bounding box center [698, 447] width 39 height 13
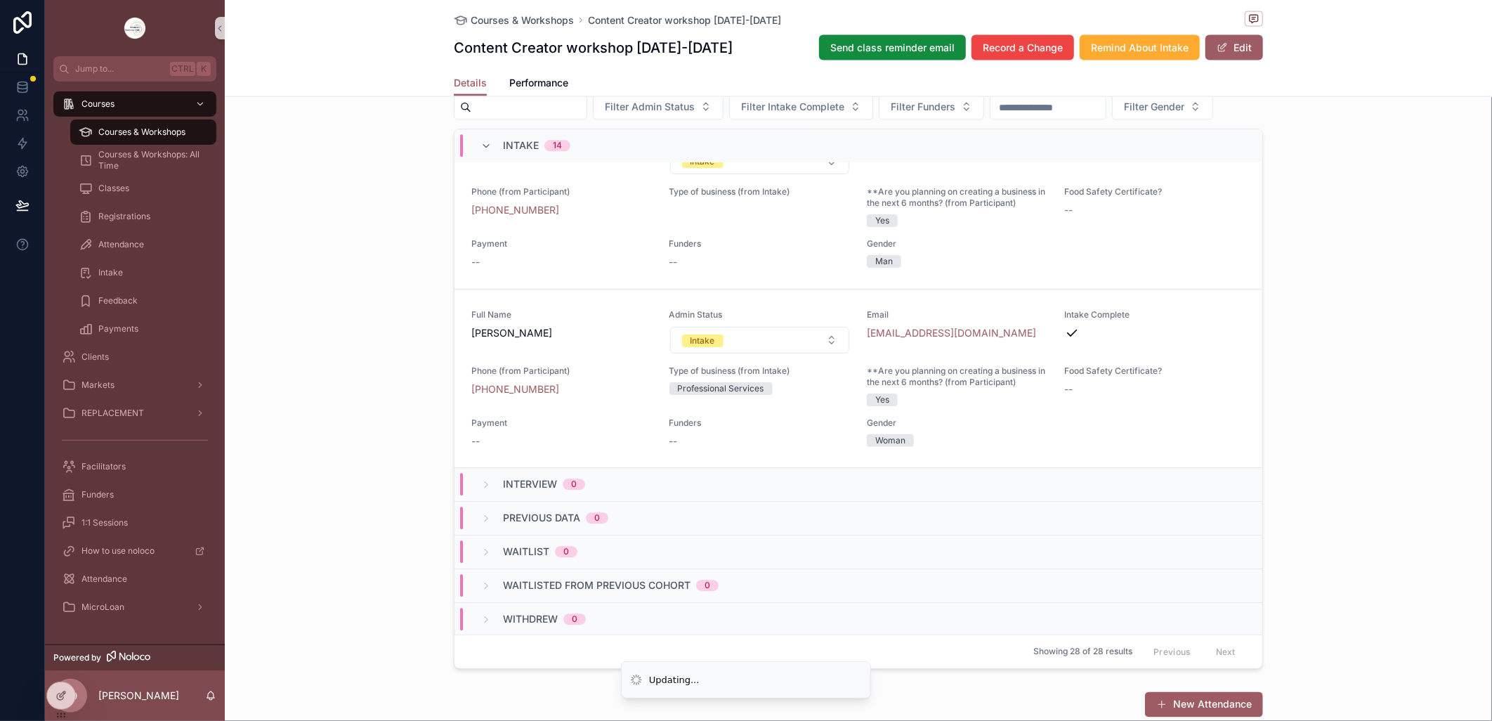
scroll to position [2342, 0]
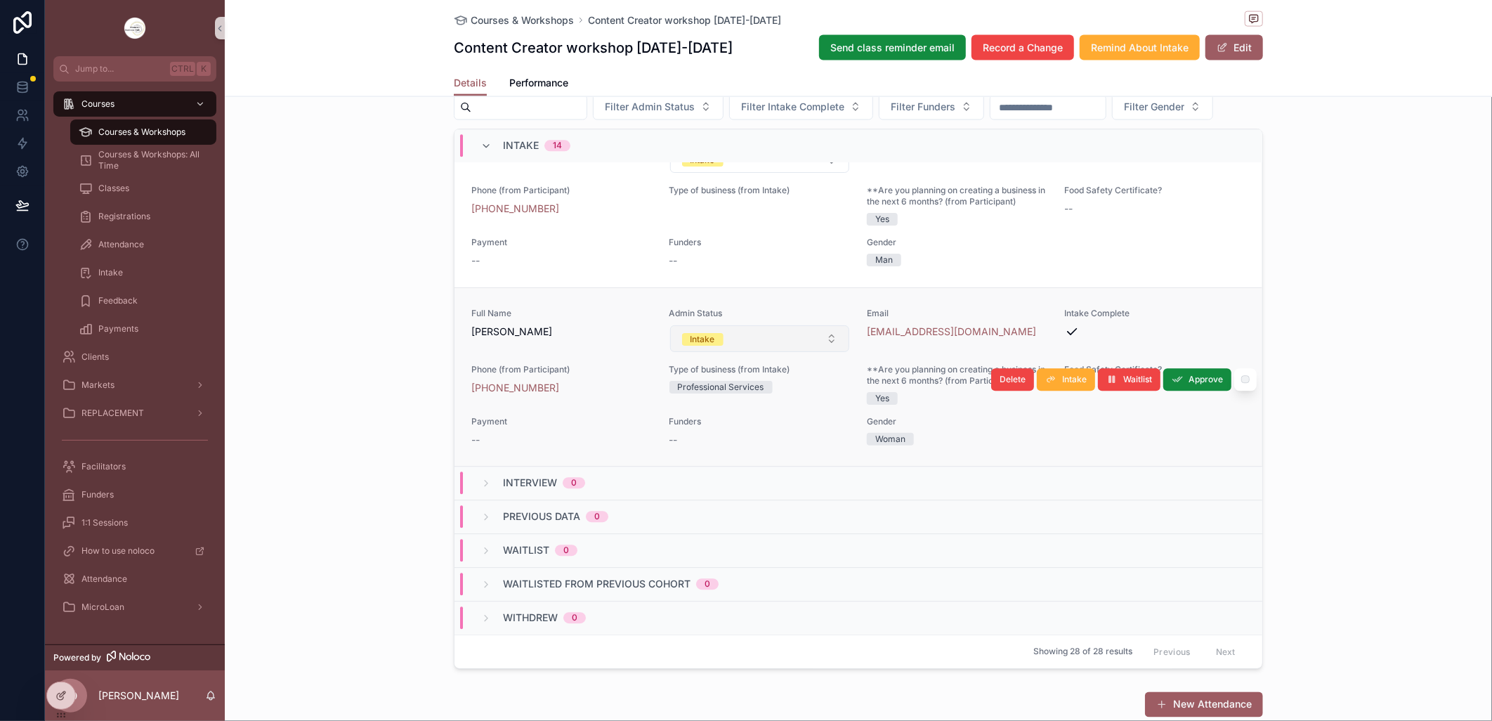
click at [826, 352] on button "Intake" at bounding box center [760, 338] width 180 height 27
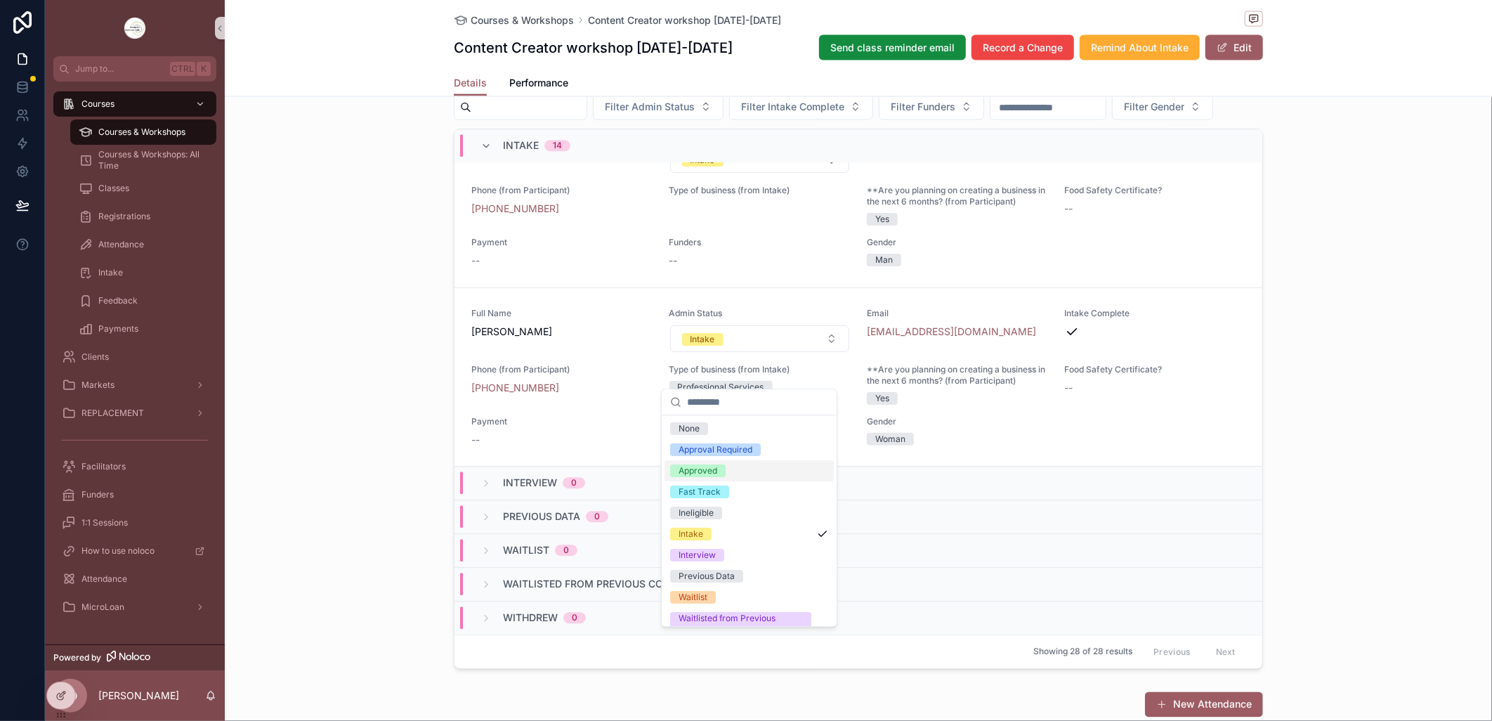
click at [731, 472] on div "Approved" at bounding box center [749, 470] width 169 height 21
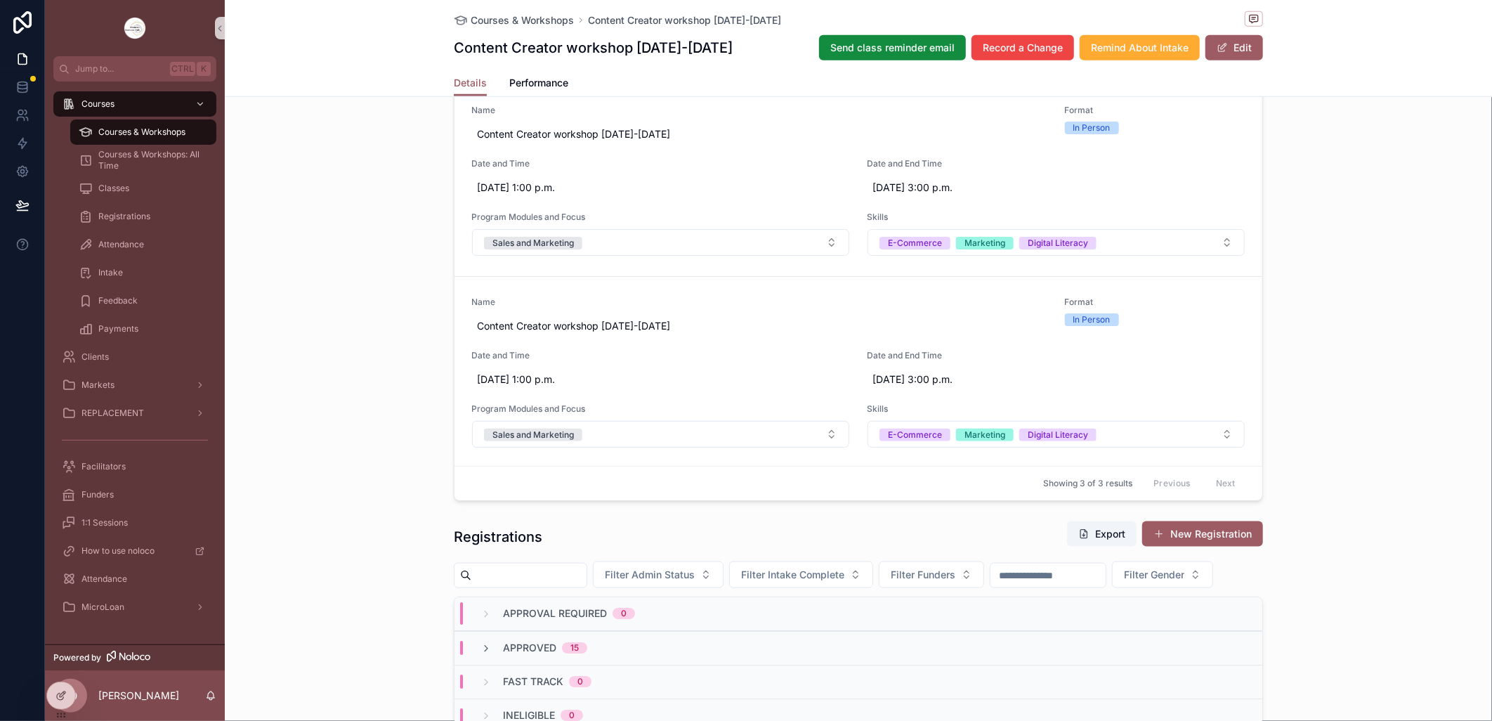
scroll to position [1092, 0]
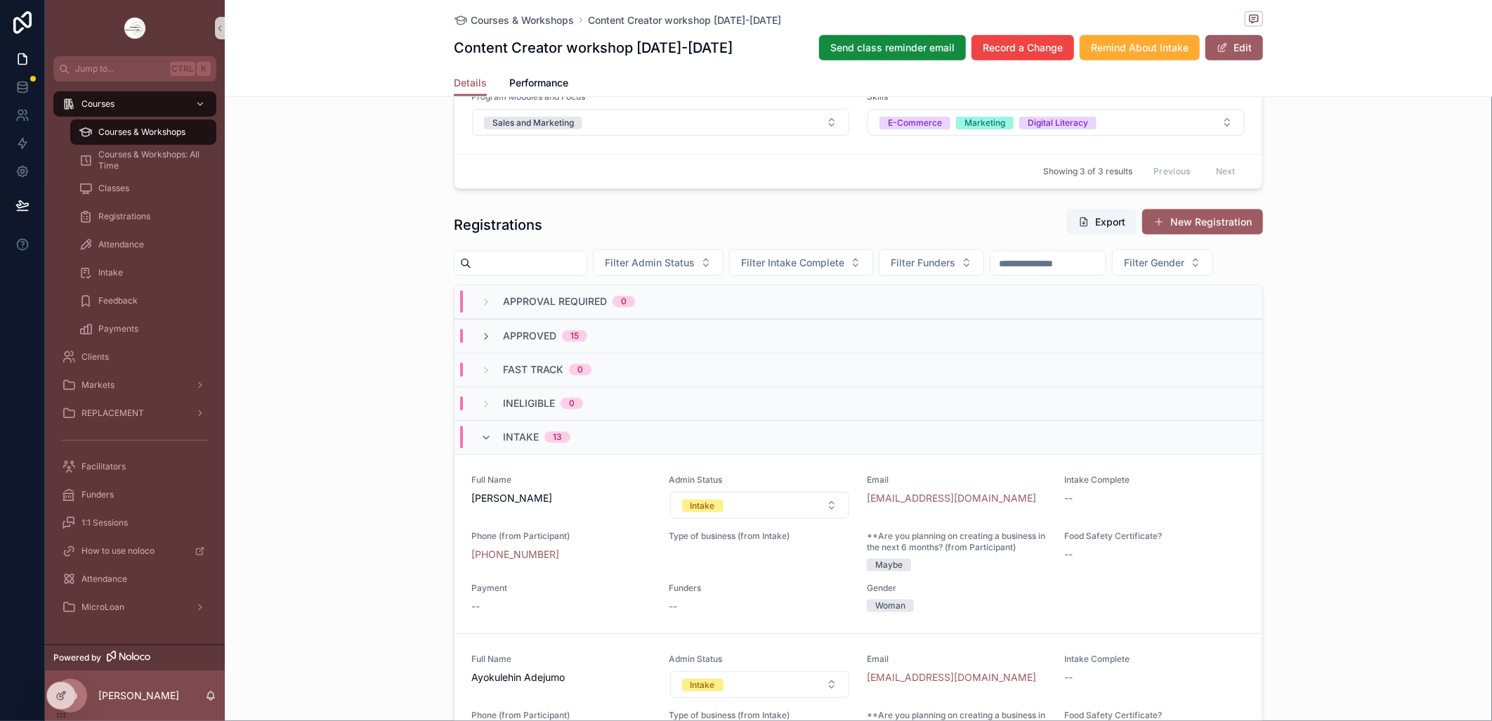
click at [324, 397] on div "**********" at bounding box center [858, 6] width 1267 height 1647
